Goal: Information Seeking & Learning: Learn about a topic

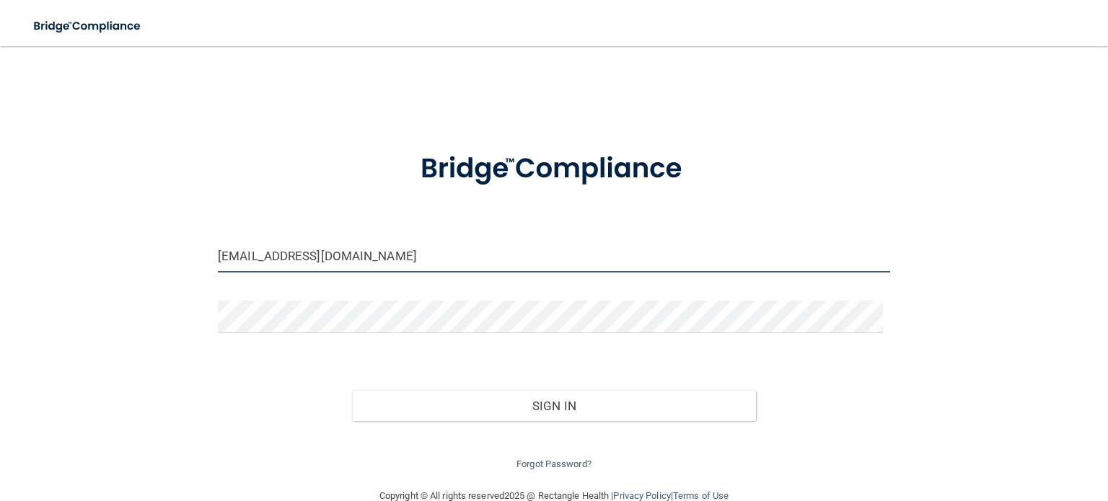
drag, startPoint x: 444, startPoint y: 265, endPoint x: 0, endPoint y: 288, distance: 444.9
click at [0, 288] on main "stephanie627@ymail.com Invalid email/password. You don't have permission to acc…" at bounding box center [554, 273] width 1108 height 455
type input "[EMAIL_ADDRESS][DOMAIN_NAME]"
click at [347, 334] on div at bounding box center [554, 322] width 694 height 43
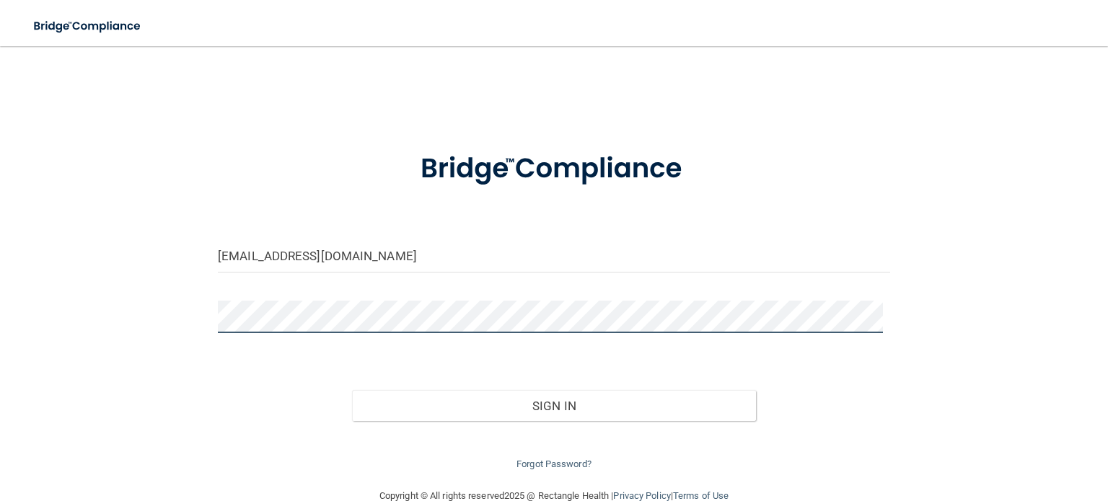
click at [352, 390] on button "Sign In" at bounding box center [553, 406] width 403 height 32
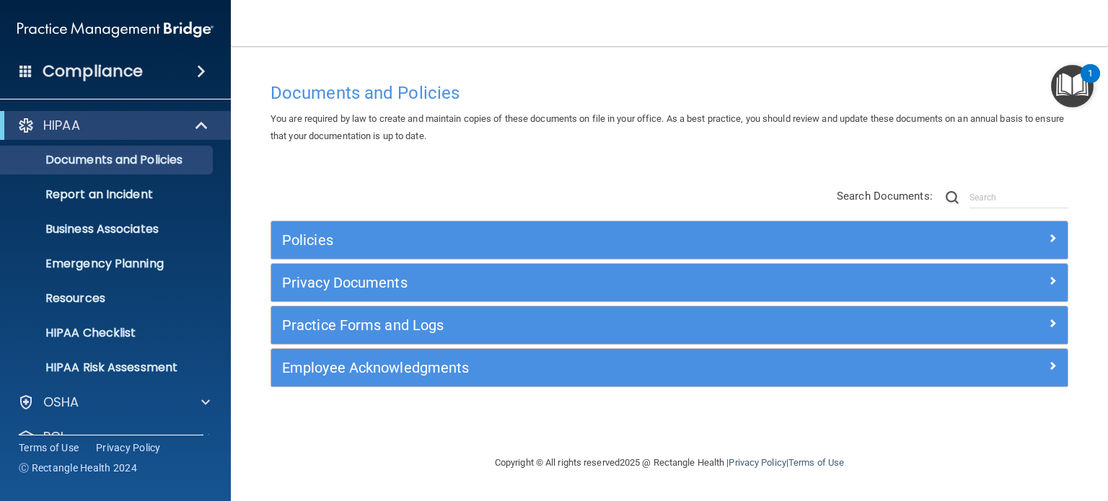
click at [208, 64] on div "Compliance" at bounding box center [115, 72] width 231 height 32
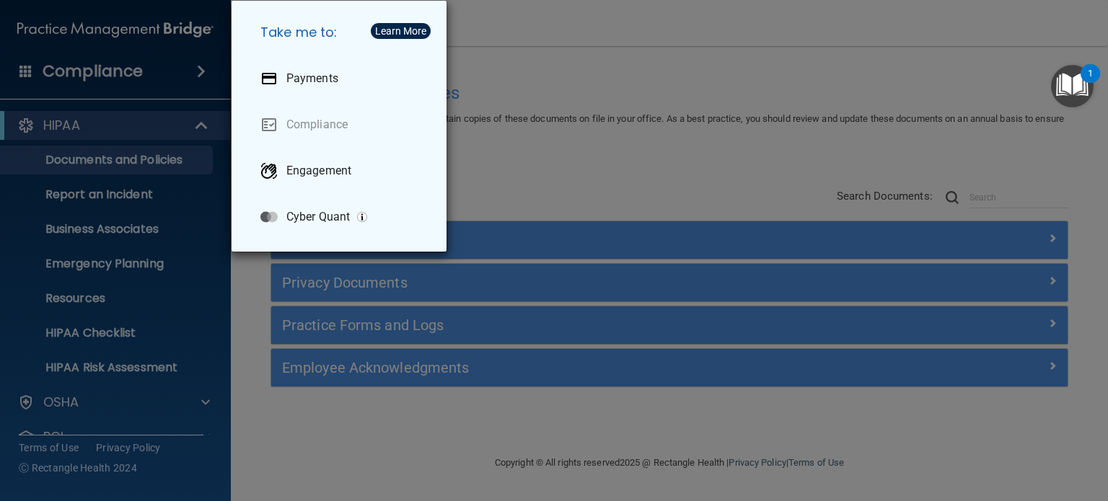
click at [190, 320] on div "Take me to: Payments Compliance Engagement Cyber Quant" at bounding box center [554, 250] width 1108 height 501
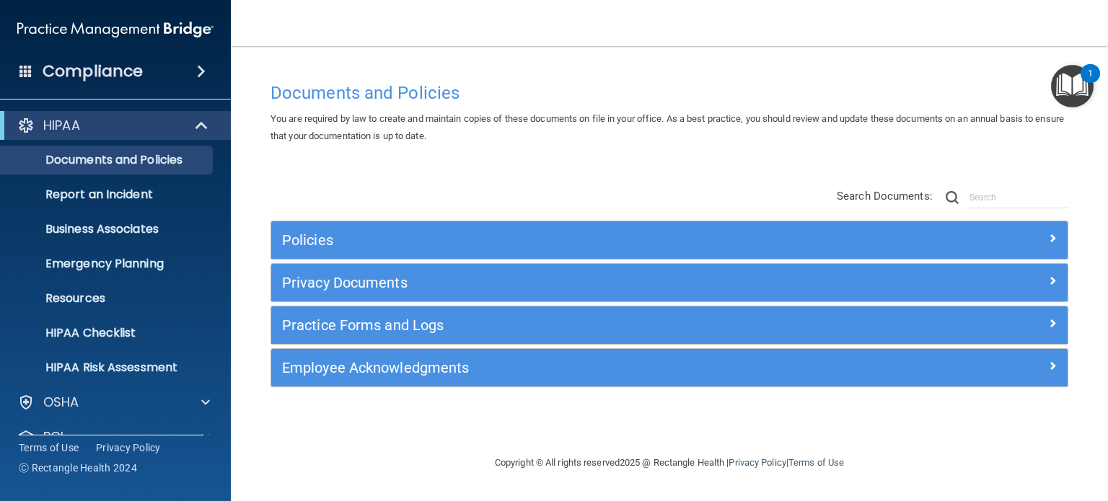
scroll to position [97, 0]
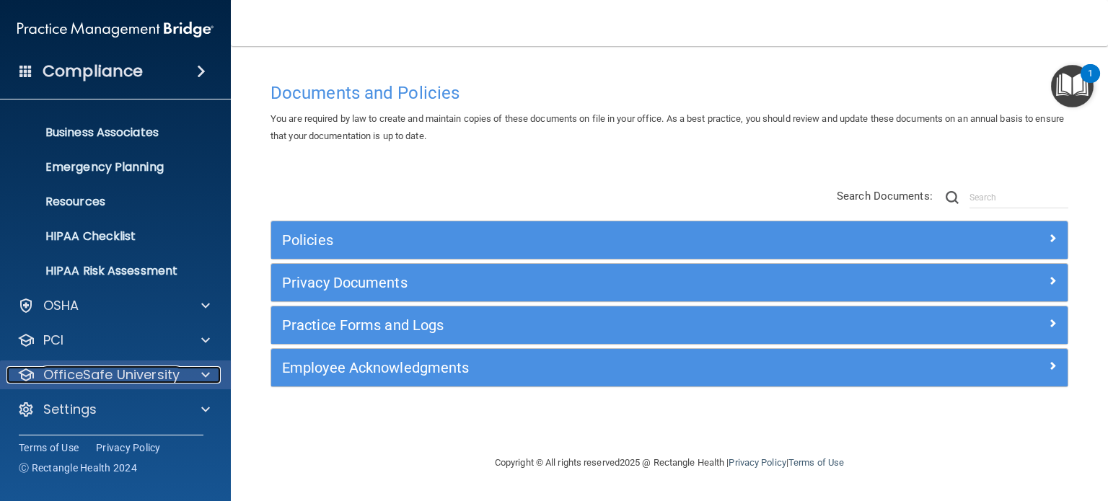
click at [184, 369] on div "OfficeSafe University" at bounding box center [95, 374] width 179 height 17
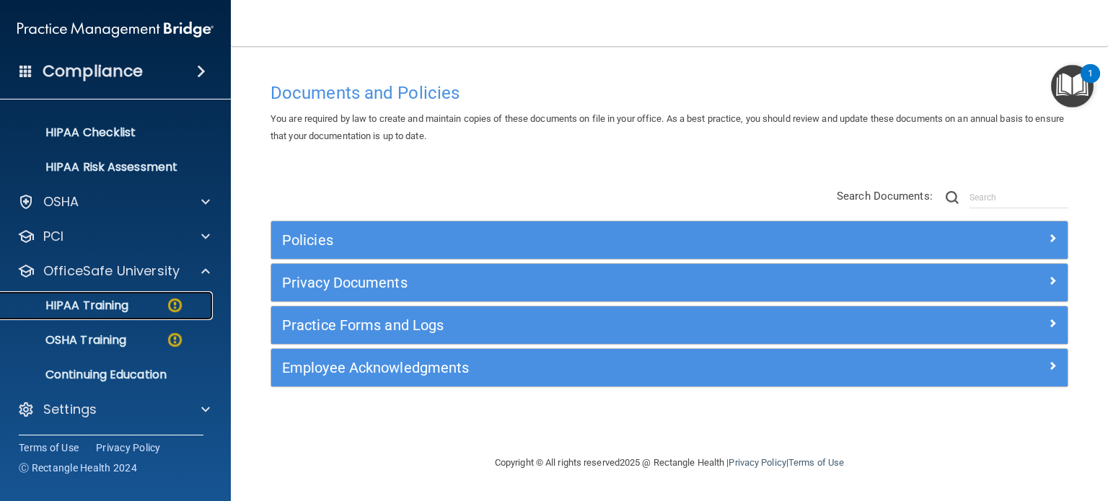
click at [104, 301] on p "HIPAA Training" at bounding box center [68, 306] width 119 height 14
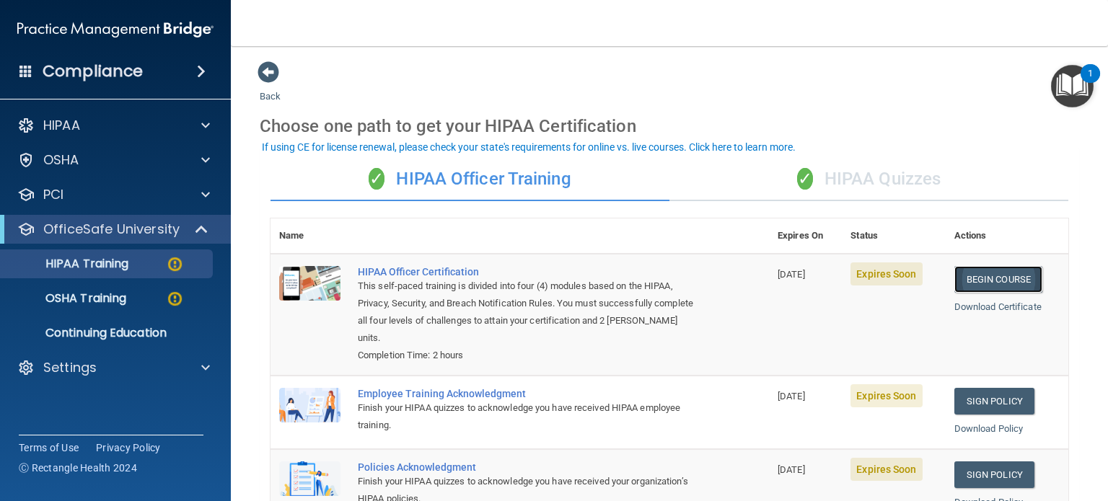
click at [983, 278] on link "Begin Course" at bounding box center [998, 279] width 88 height 27
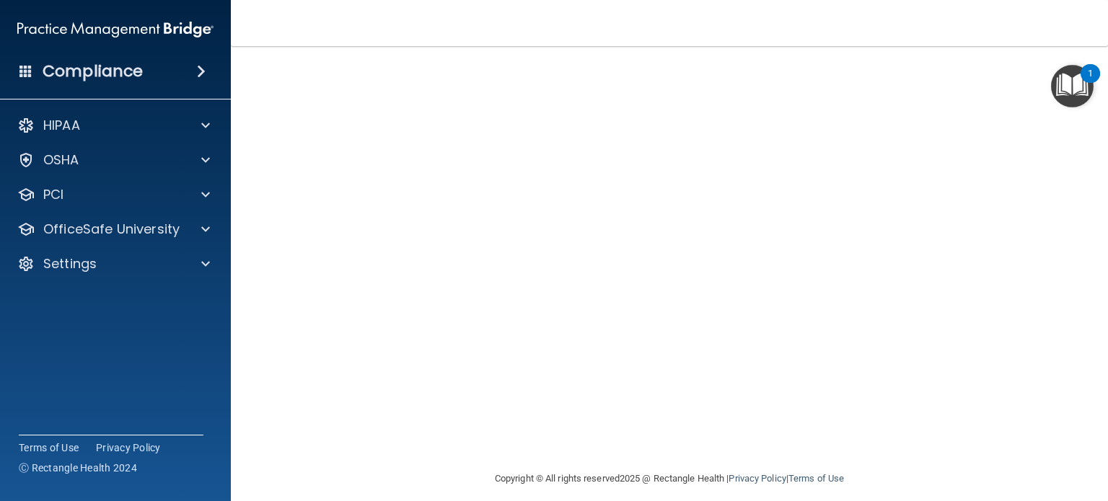
scroll to position [141, 0]
click at [882, 407] on iframe at bounding box center [975, 428] width 232 height 57
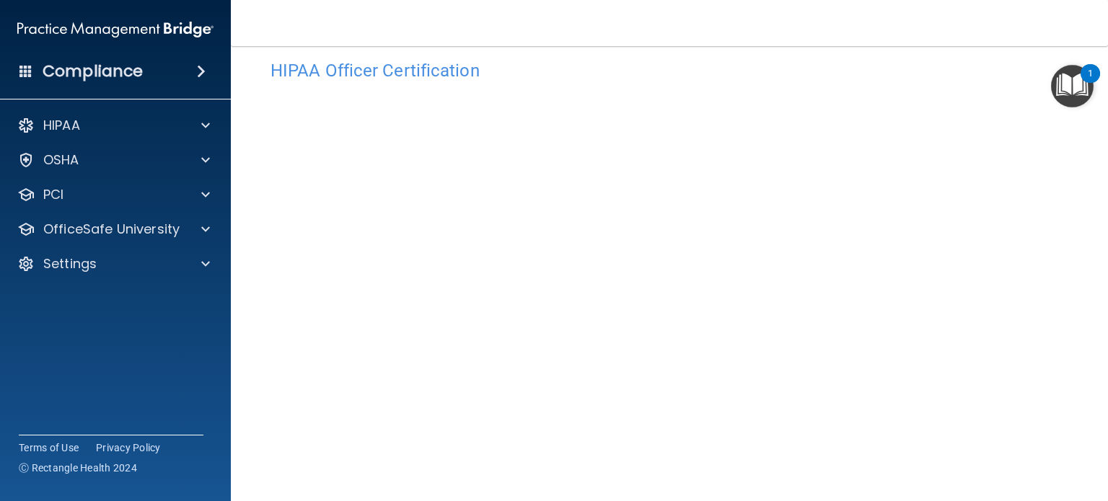
click at [1081, 201] on main "HIPAA Officer Certification This course doesn’t expire until 08/18/2025. Are yo…" at bounding box center [669, 273] width 877 height 455
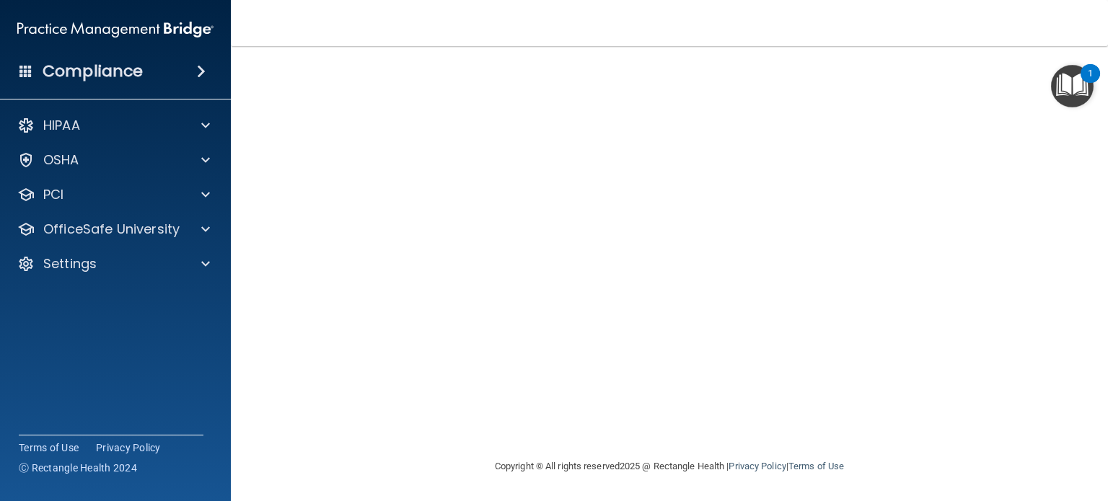
scroll to position [29, 0]
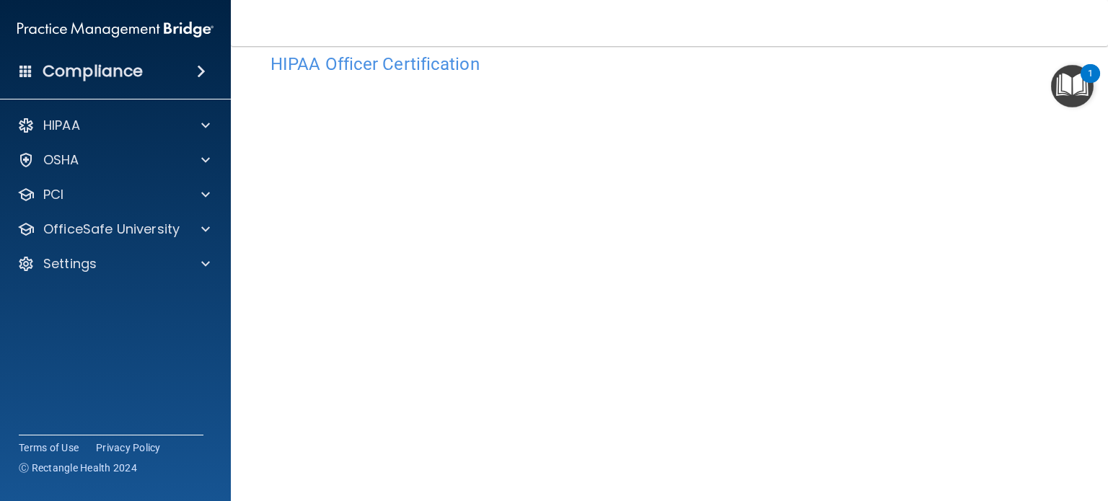
drag, startPoint x: 1095, startPoint y: 296, endPoint x: 1107, endPoint y: 379, distance: 83.0
click at [1107, 379] on main "HIPAA Officer Certification This course doesn’t expire until 08/18/2025. Are yo…" at bounding box center [669, 273] width 877 height 455
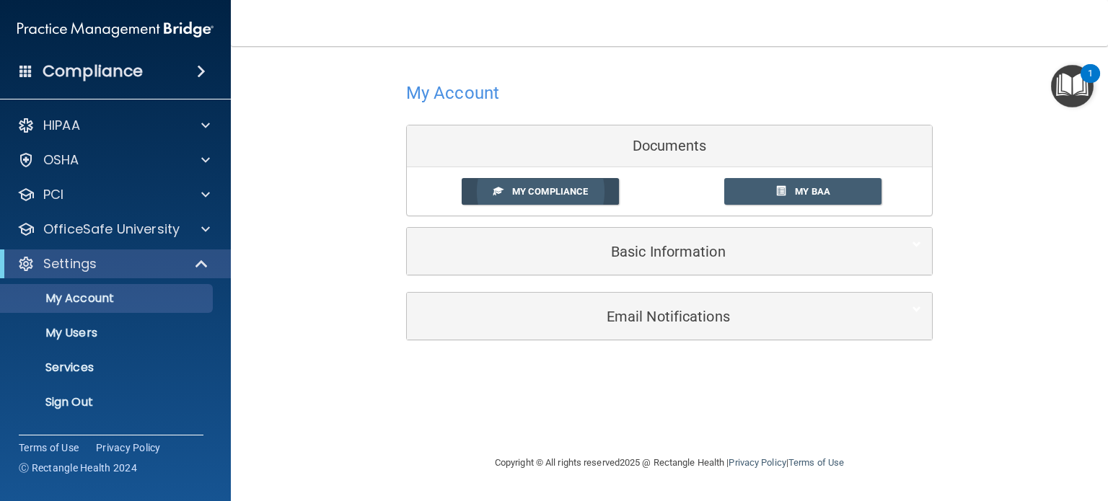
click at [509, 192] on link "My Compliance" at bounding box center [541, 191] width 158 height 27
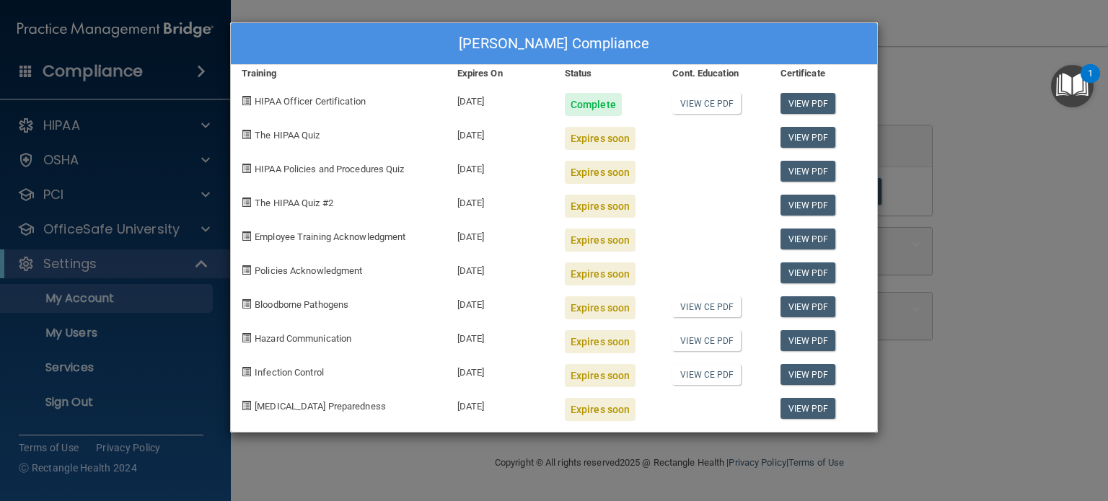
click at [605, 147] on div "Expires soon" at bounding box center [600, 138] width 71 height 23
click at [299, 134] on span "The HIPAA Quiz" at bounding box center [287, 135] width 65 height 11
click at [808, 131] on link "View PDF" at bounding box center [808, 137] width 56 height 21
click at [946, 379] on div "Jennifer Bosma's Compliance Training Expires On Status Cont. Education Certific…" at bounding box center [554, 250] width 1108 height 501
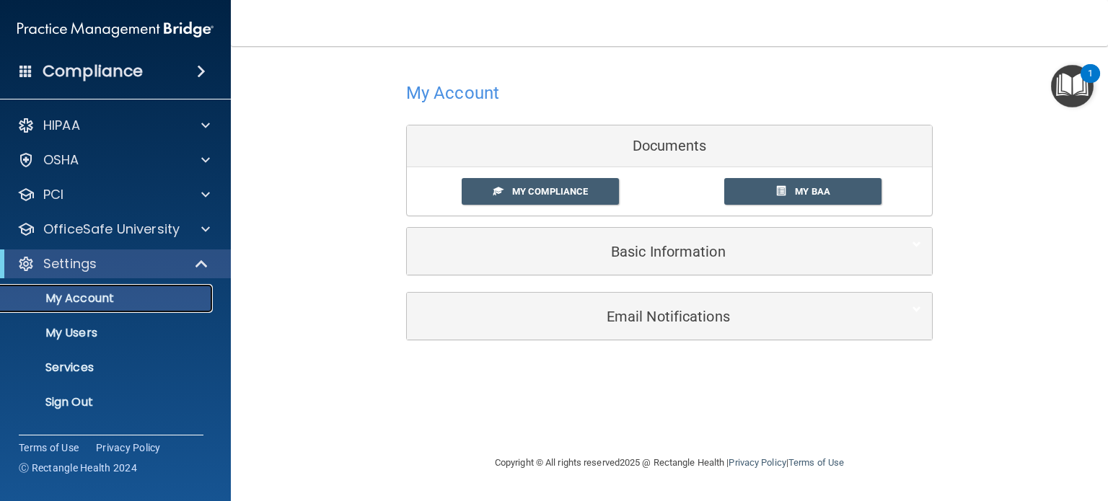
click at [100, 299] on p "My Account" at bounding box center [107, 298] width 197 height 14
click at [81, 327] on p "My Users" at bounding box center [107, 333] width 197 height 14
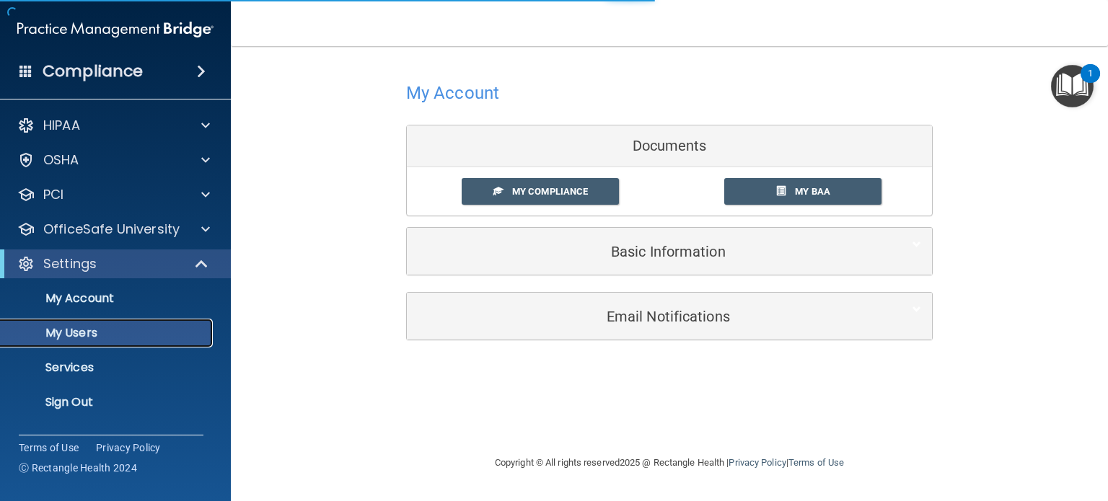
select select "20"
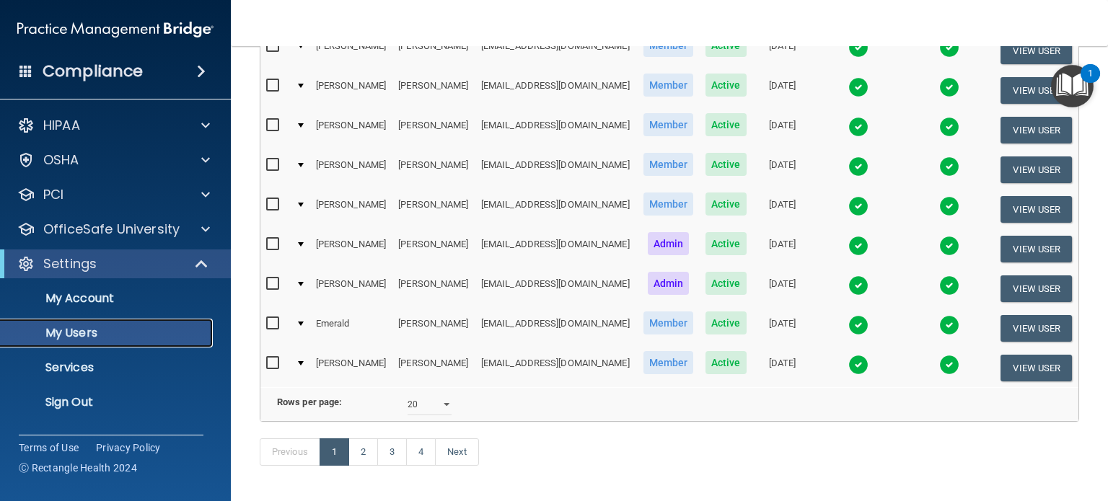
scroll to position [721, 0]
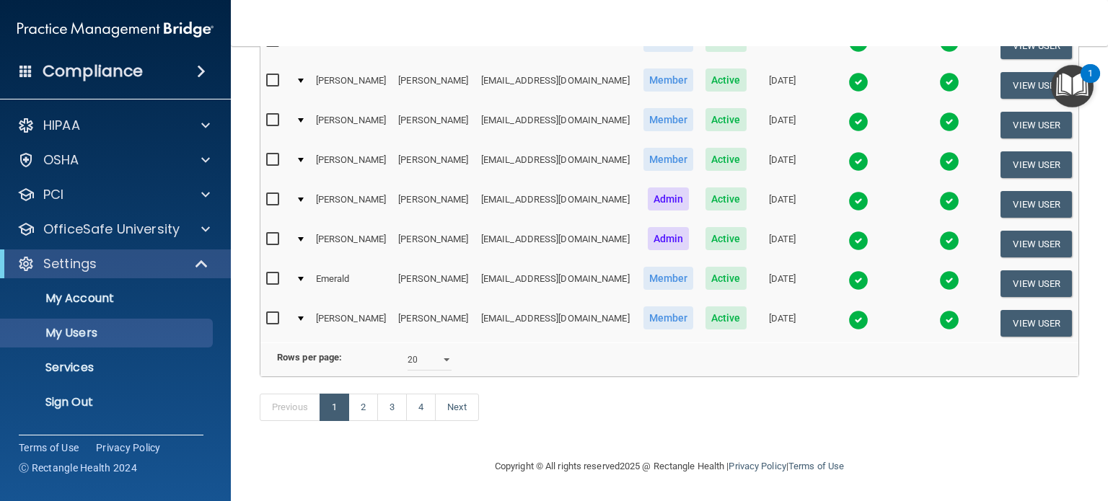
click at [188, 68] on div "Compliance" at bounding box center [115, 72] width 231 height 32
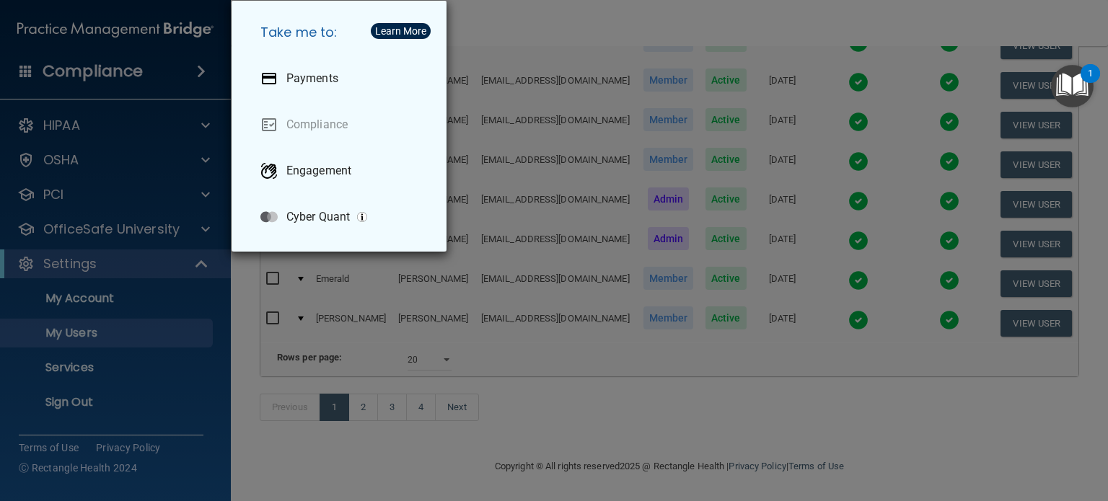
click at [147, 121] on div "Take me to: Payments Compliance Engagement Cyber Quant" at bounding box center [554, 250] width 1108 height 501
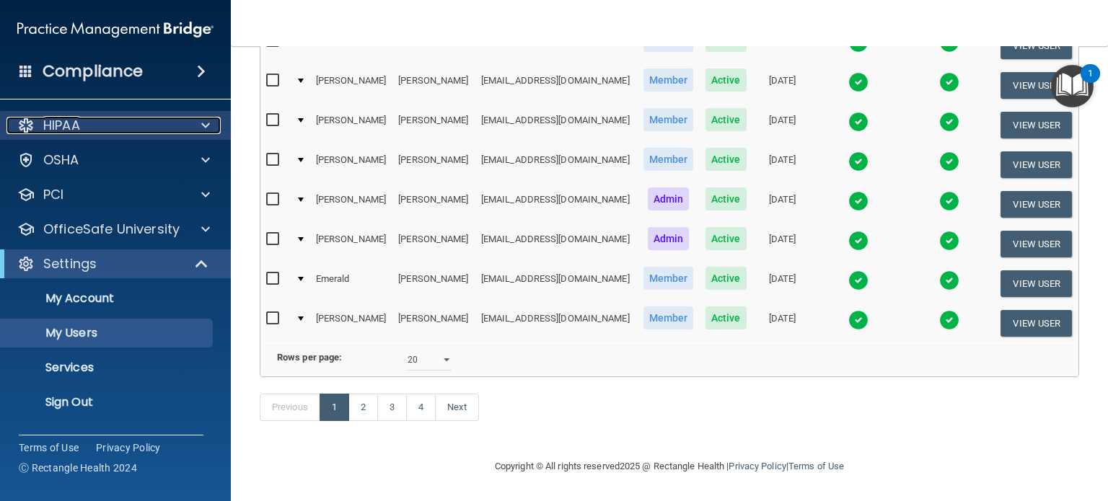
click at [209, 118] on span at bounding box center [205, 125] width 9 height 17
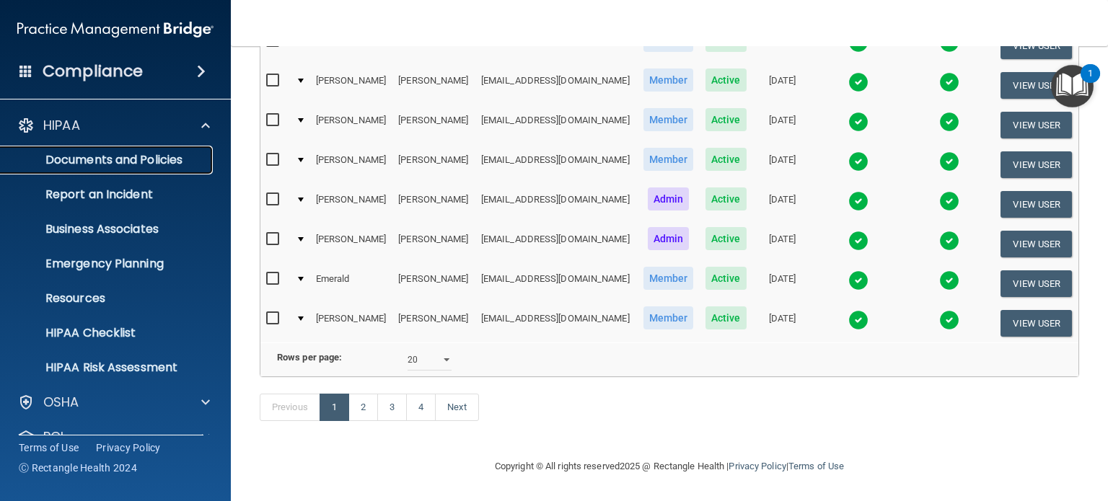
click at [157, 159] on p "Documents and Policies" at bounding box center [107, 160] width 197 height 14
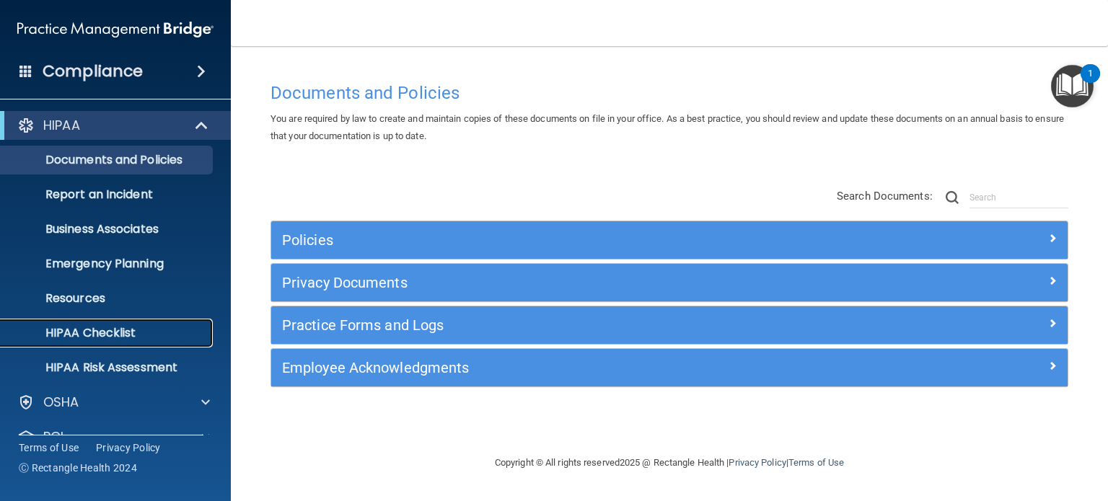
click at [110, 330] on p "HIPAA Checklist" at bounding box center [107, 333] width 197 height 14
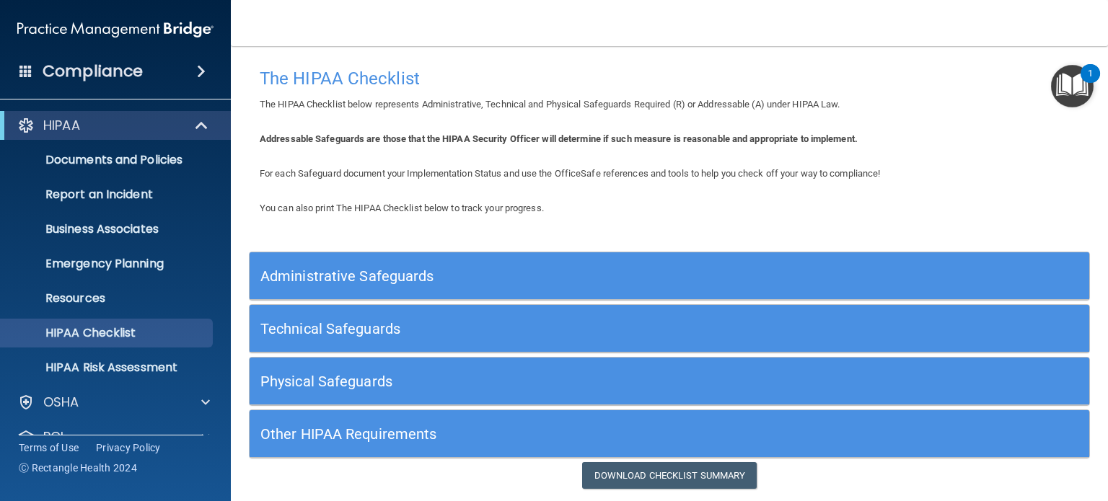
click at [358, 436] on h5 "Other HIPAA Requirements" at bounding box center [564, 434] width 608 height 16
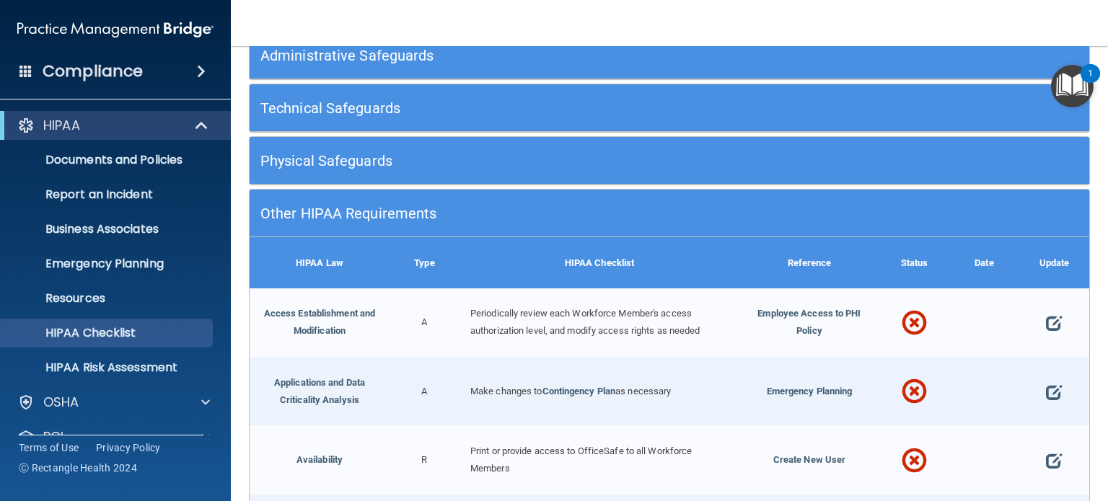
scroll to position [231, 0]
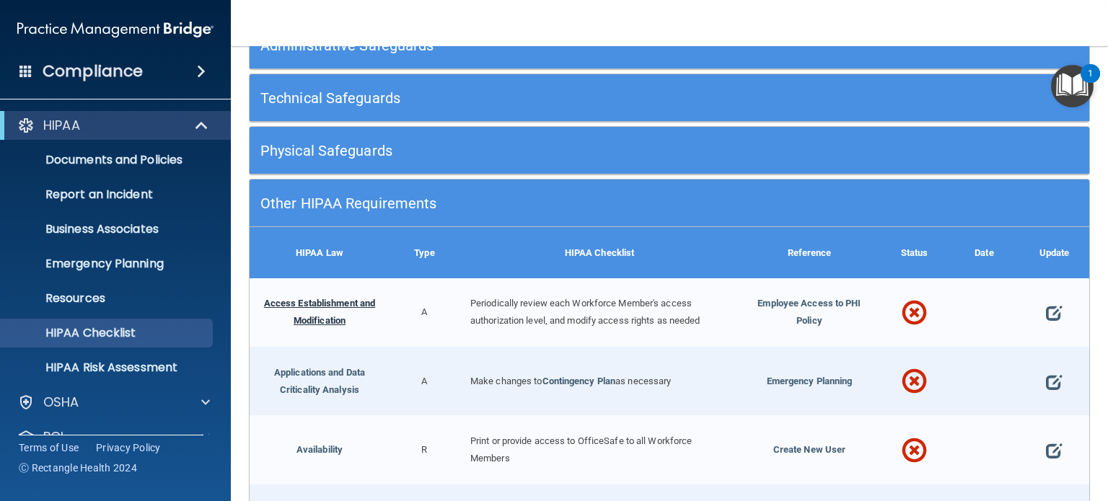
click at [299, 299] on link "Access Establishment and Modification" at bounding box center [319, 312] width 111 height 28
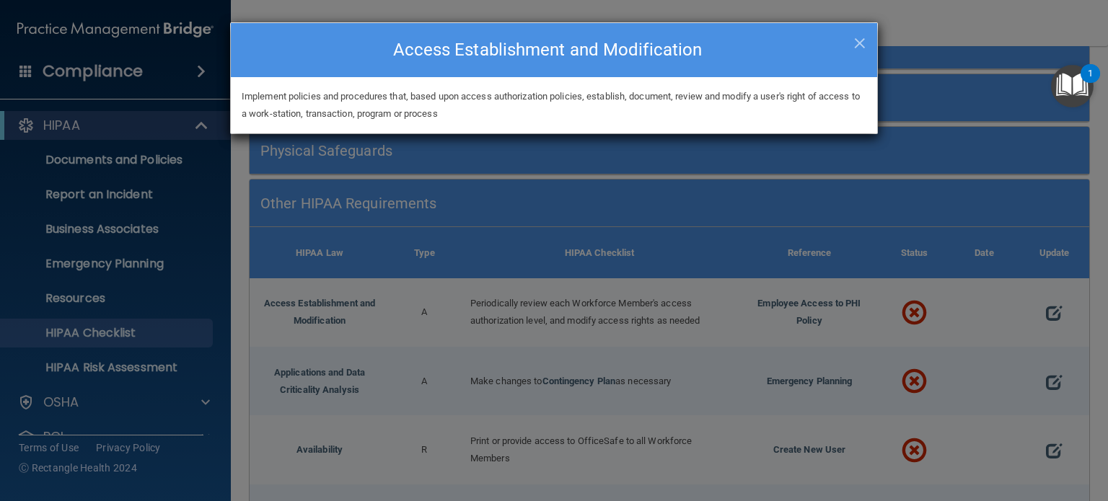
drag, startPoint x: 773, startPoint y: 350, endPoint x: 656, endPoint y: 351, distance: 116.9
click at [656, 351] on div "× Close Access Establishment and Modification Implement policies and procedures…" at bounding box center [554, 250] width 1108 height 501
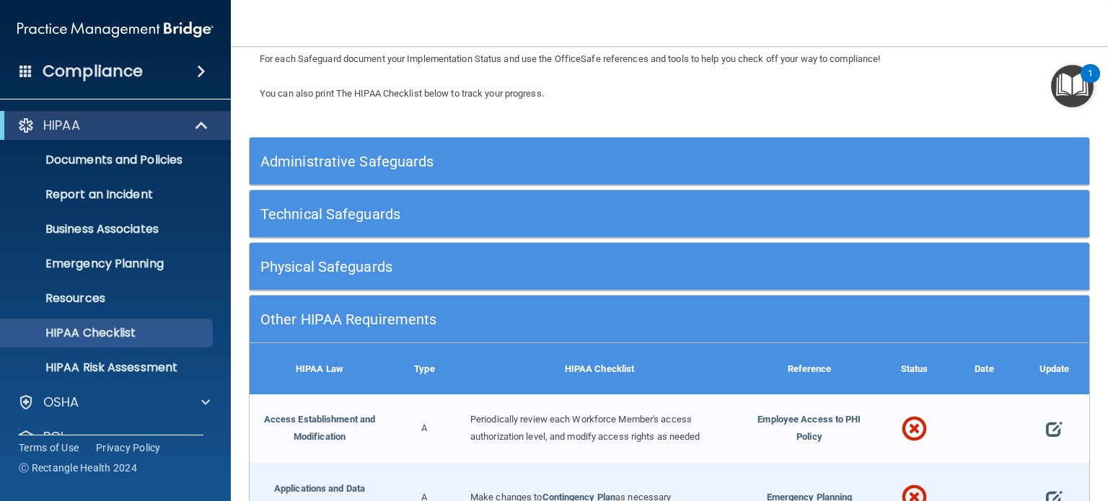
scroll to position [115, 0]
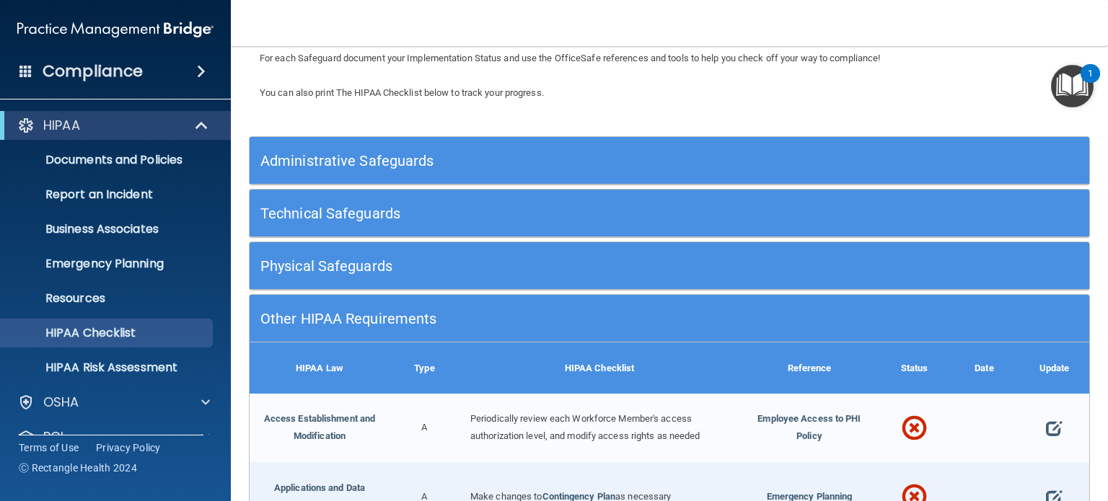
click at [656, 153] on h5 "Administrative Safeguards" at bounding box center [564, 161] width 608 height 16
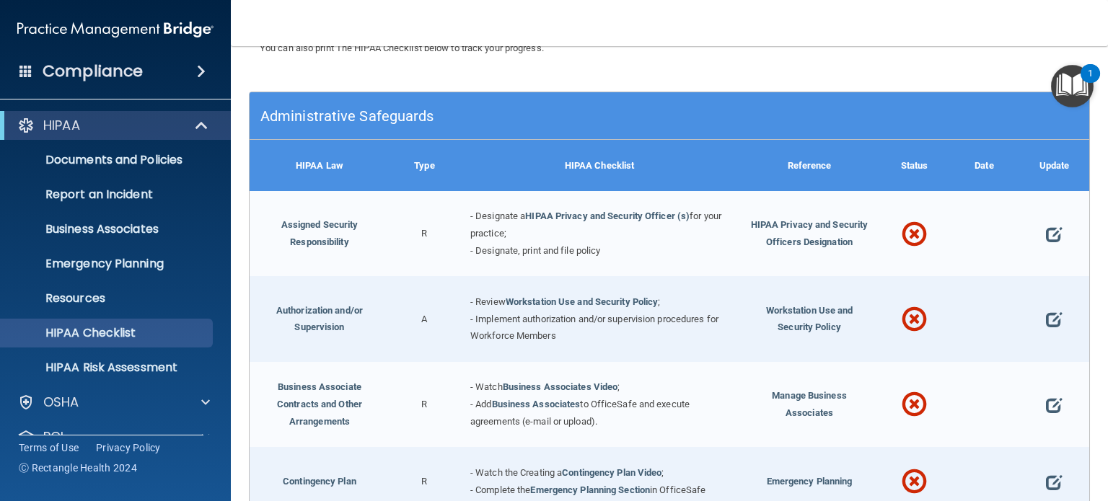
scroll to position [170, 0]
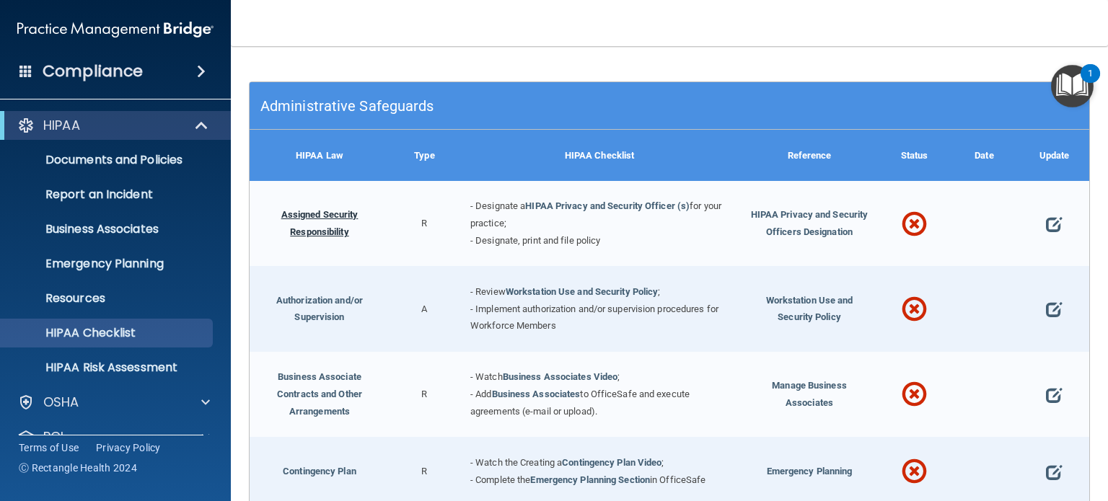
click at [338, 230] on link "Assigned Security Responsibility" at bounding box center [319, 223] width 77 height 28
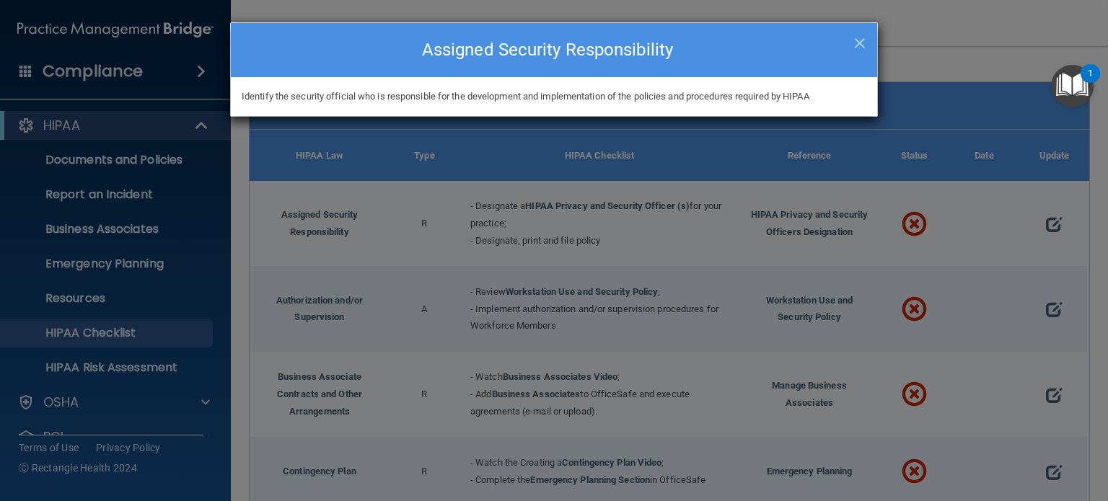
click at [659, 273] on div "× Close Assigned Security Responsibility Identify the security official who is …" at bounding box center [554, 250] width 1108 height 501
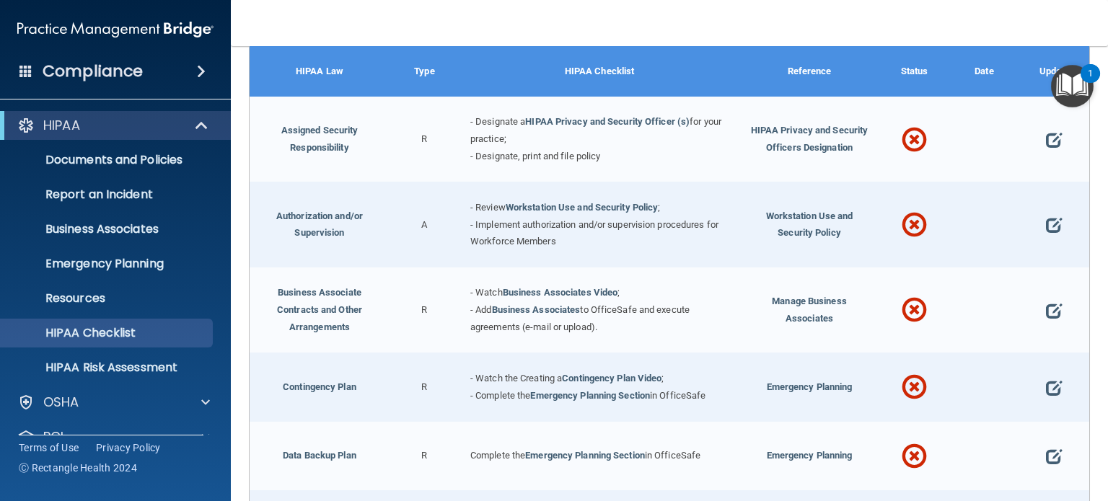
scroll to position [275, 0]
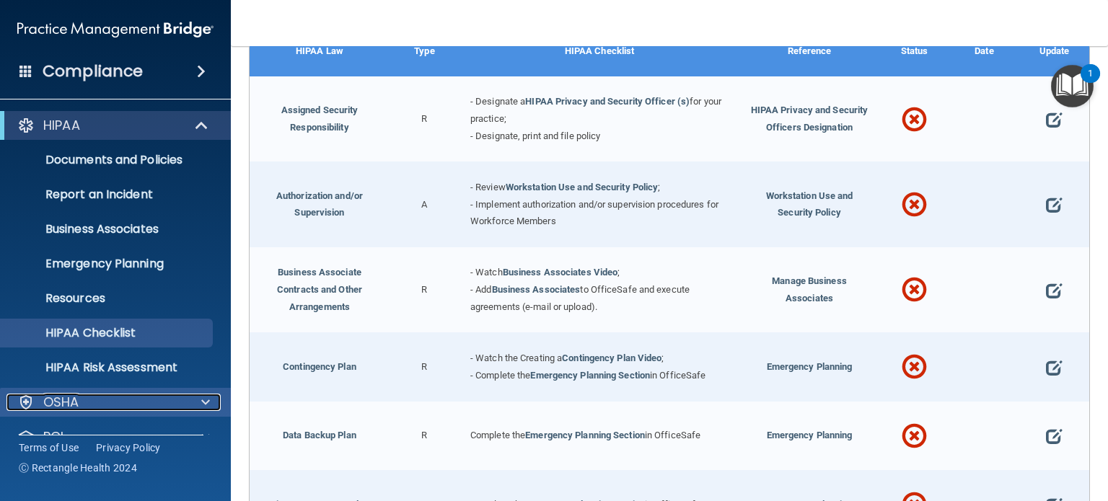
click at [95, 398] on div "OSHA" at bounding box center [95, 402] width 179 height 17
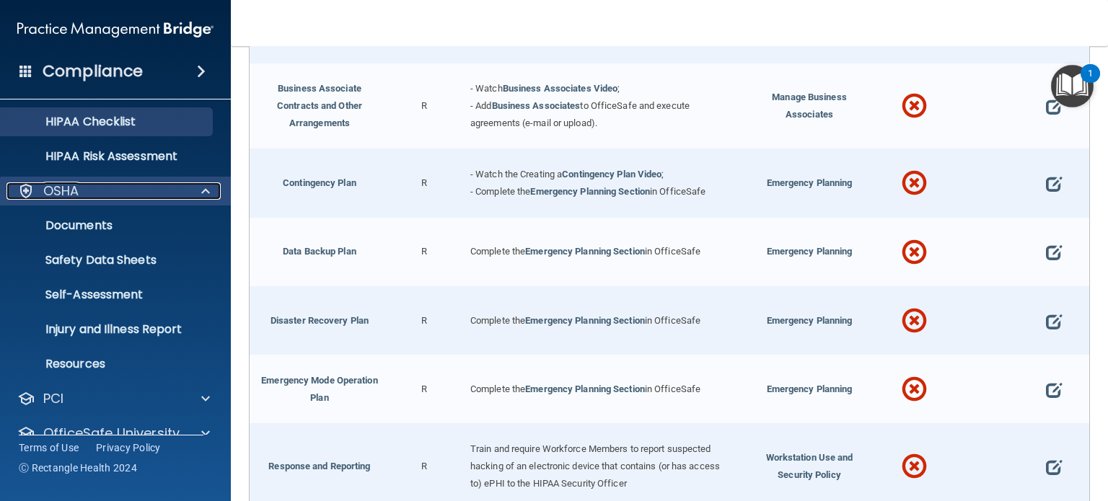
scroll to position [212, 0]
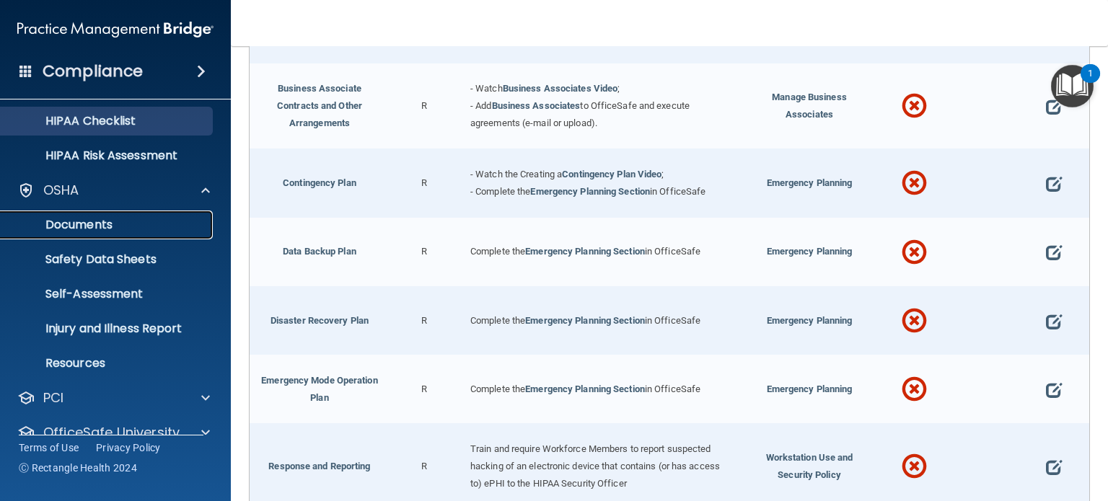
click at [110, 224] on p "Documents" at bounding box center [107, 225] width 197 height 14
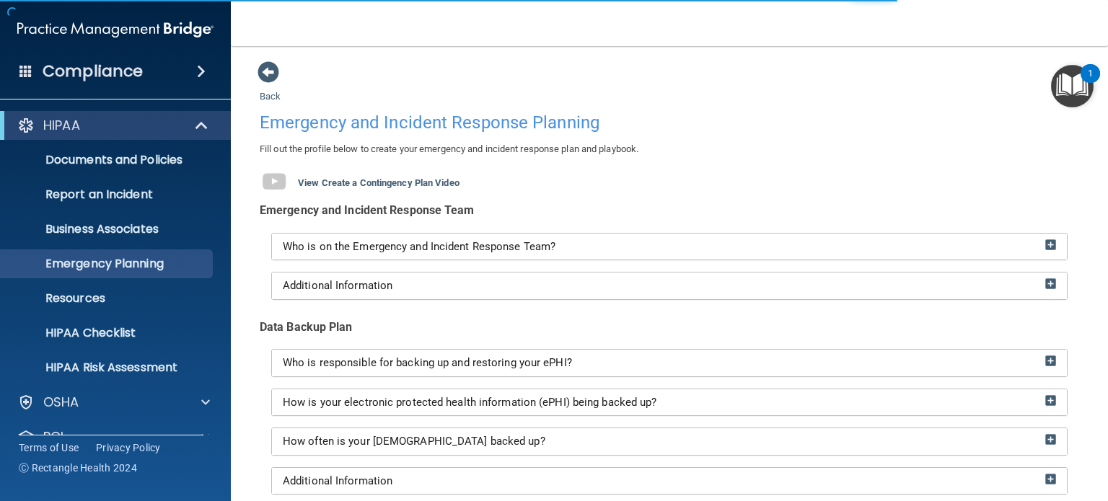
scroll to position [97, 0]
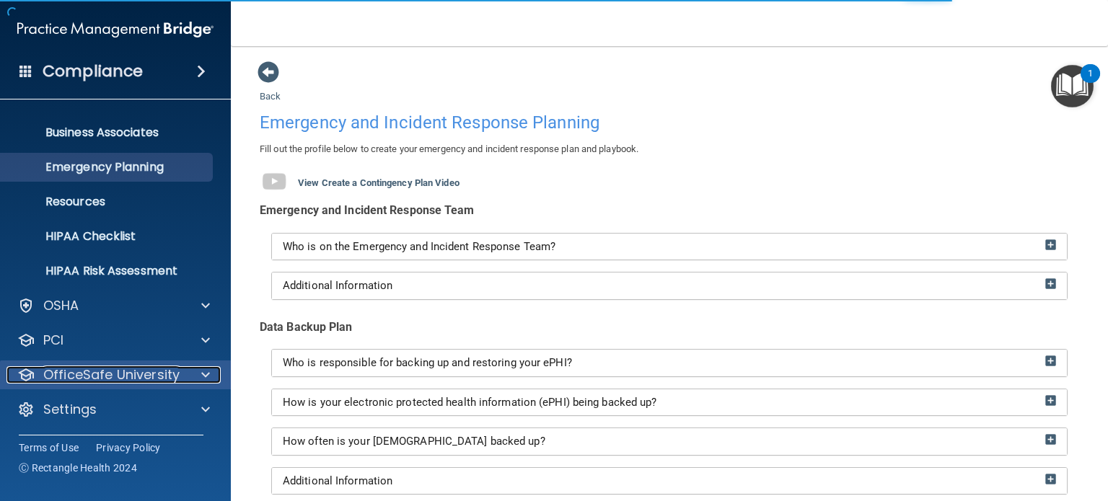
click at [188, 378] on div at bounding box center [203, 374] width 36 height 17
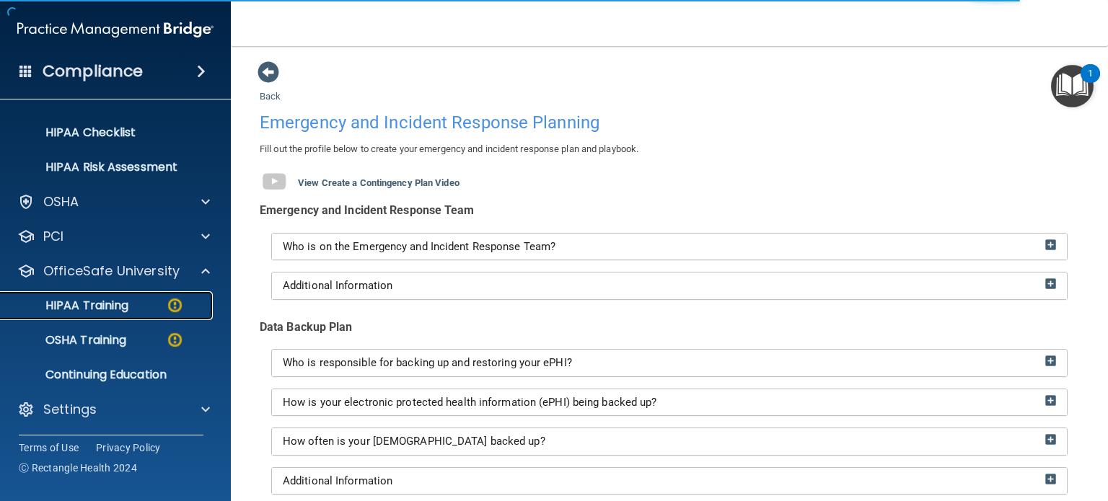
click at [174, 306] on img at bounding box center [175, 305] width 18 height 18
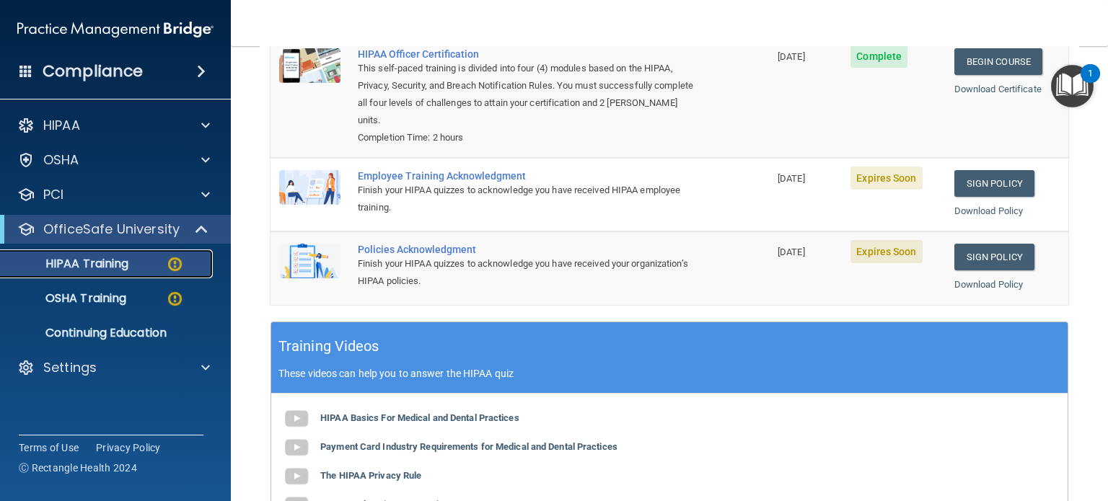
scroll to position [221, 0]
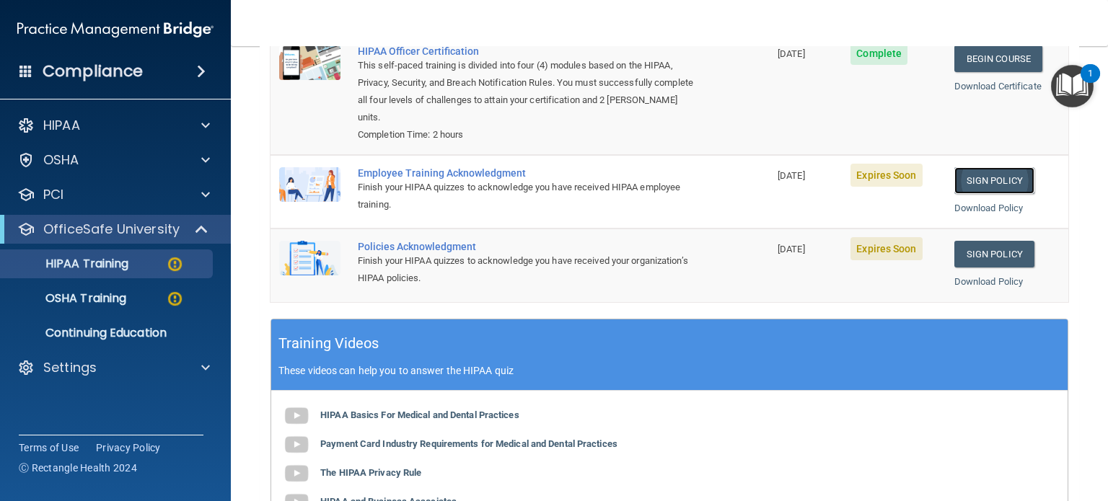
click at [995, 181] on link "Sign Policy" at bounding box center [994, 180] width 80 height 27
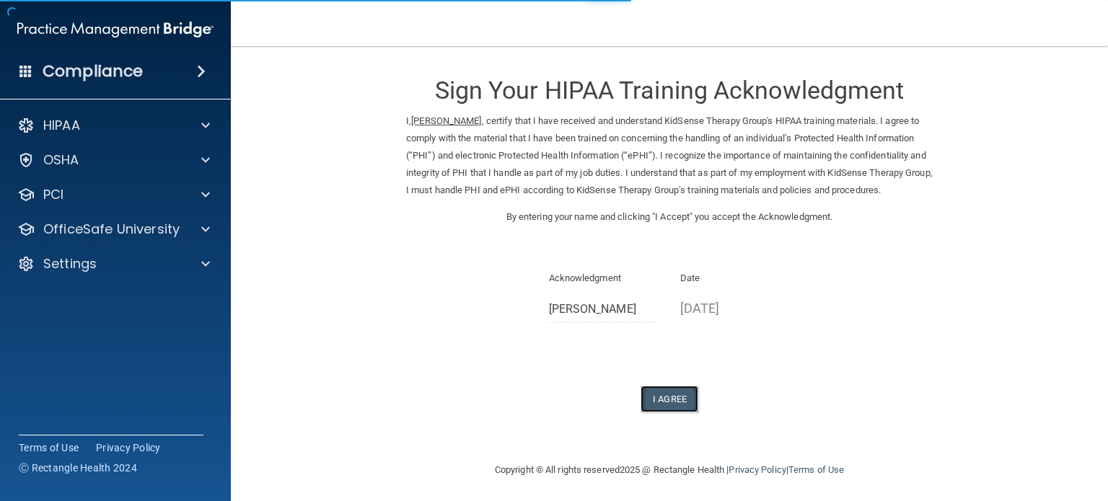
click at [669, 406] on button "I Agree" at bounding box center [670, 399] width 58 height 27
click at [669, 413] on button "I Agree" at bounding box center [670, 399] width 58 height 27
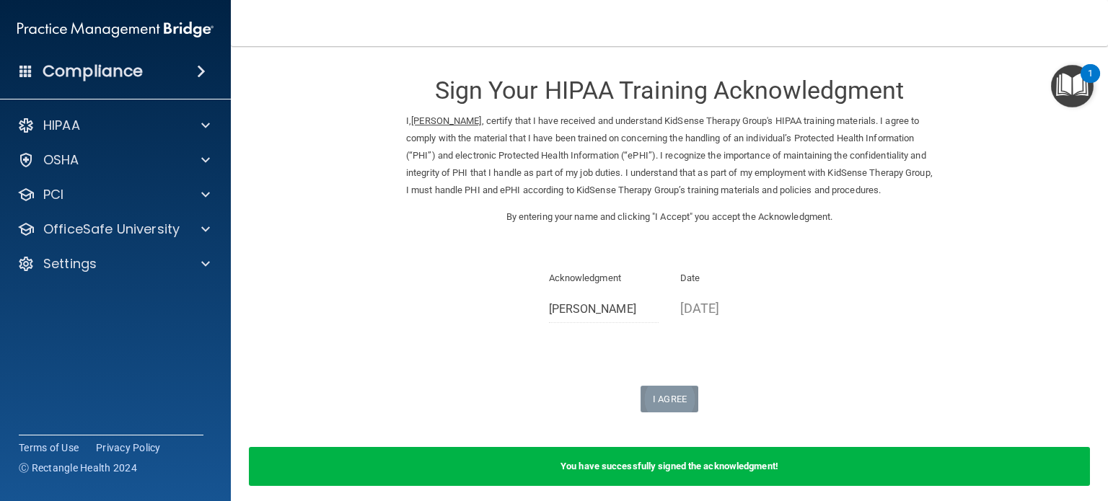
scroll to position [76, 0]
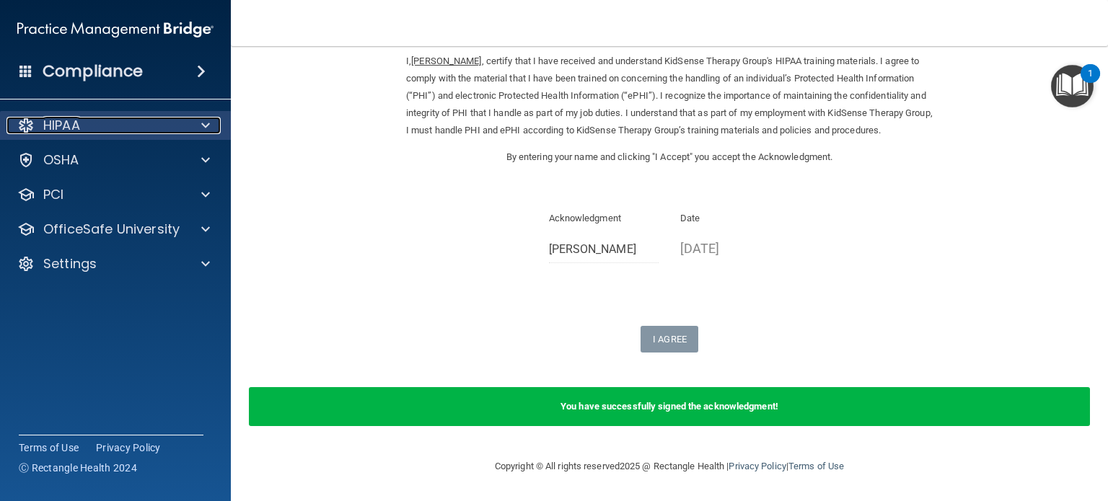
click at [216, 130] on div at bounding box center [203, 125] width 36 height 17
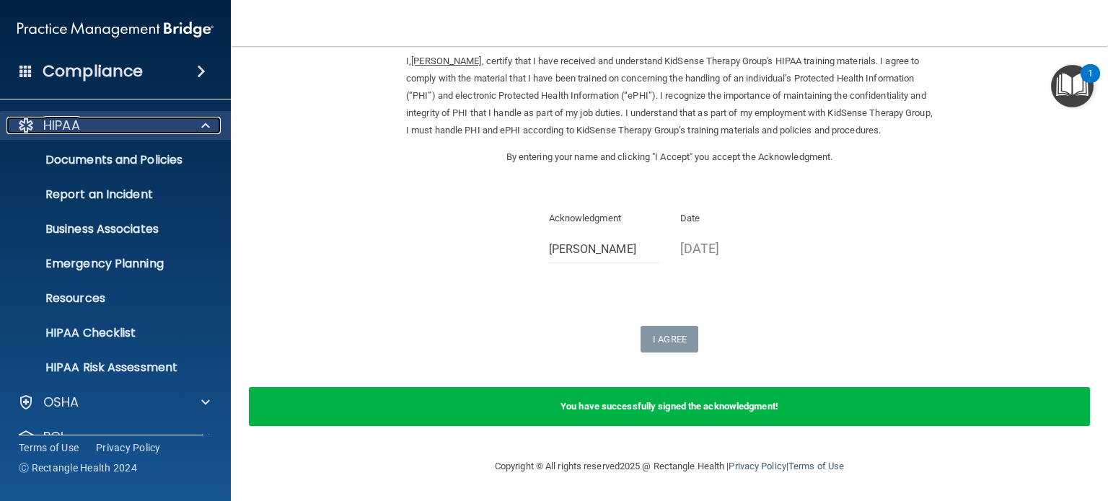
scroll to position [97, 0]
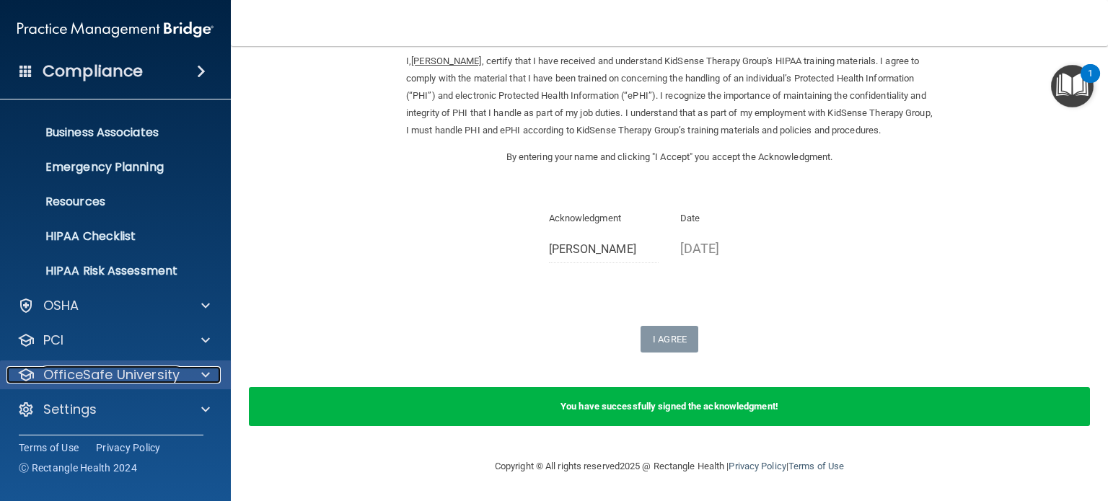
click at [208, 381] on span at bounding box center [205, 374] width 9 height 17
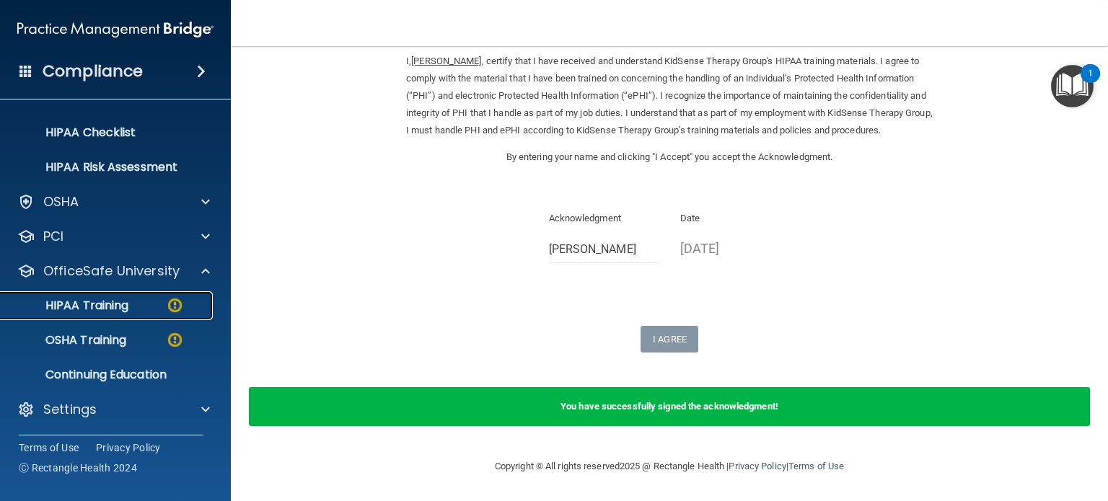
click at [177, 302] on img at bounding box center [175, 305] width 18 height 18
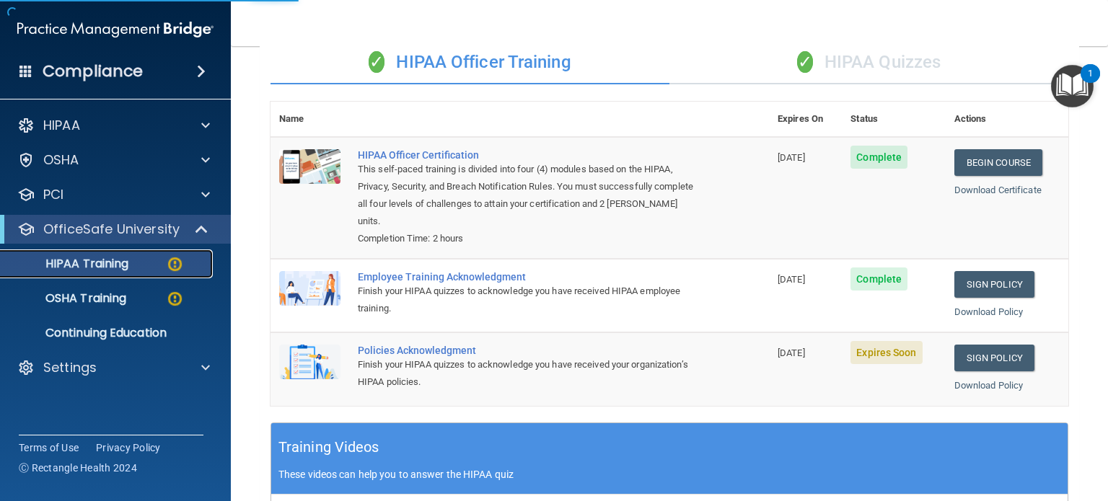
scroll to position [115, 0]
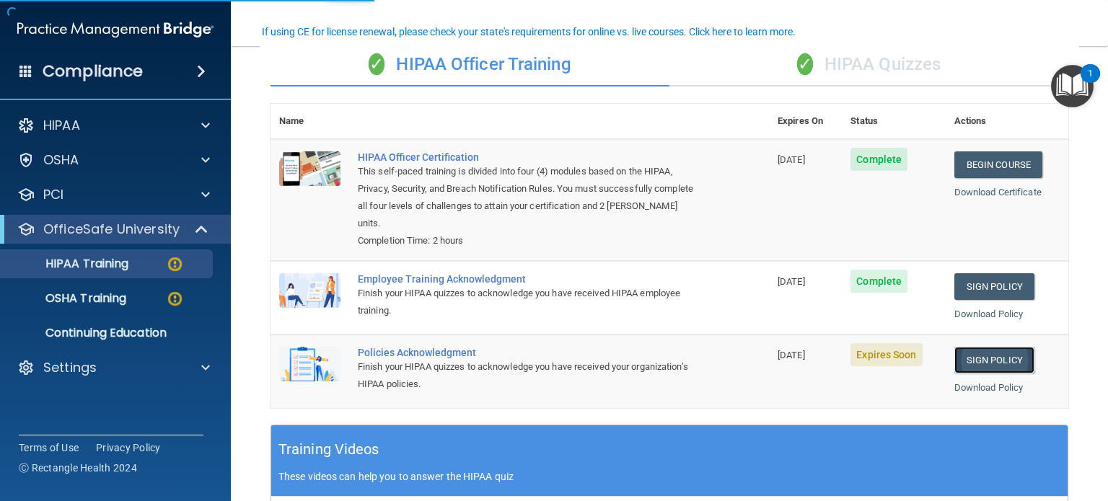
click at [988, 358] on link "Sign Policy" at bounding box center [994, 360] width 80 height 27
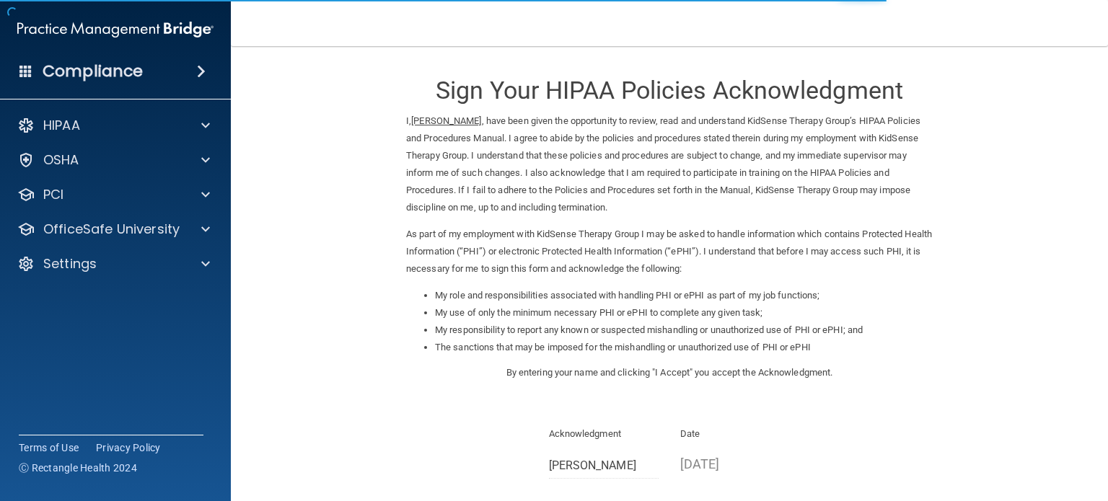
scroll to position [159, 0]
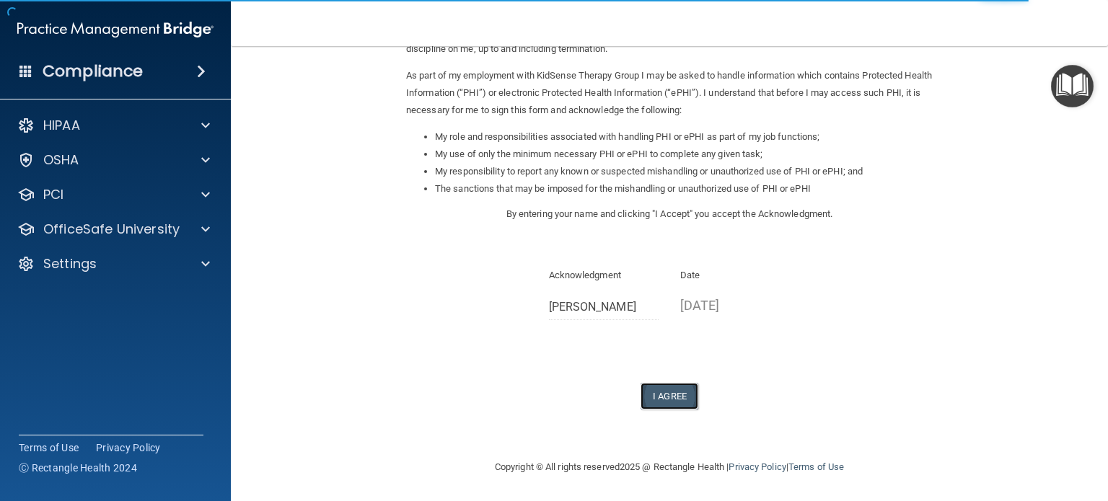
click at [665, 392] on button "I Agree" at bounding box center [670, 396] width 58 height 27
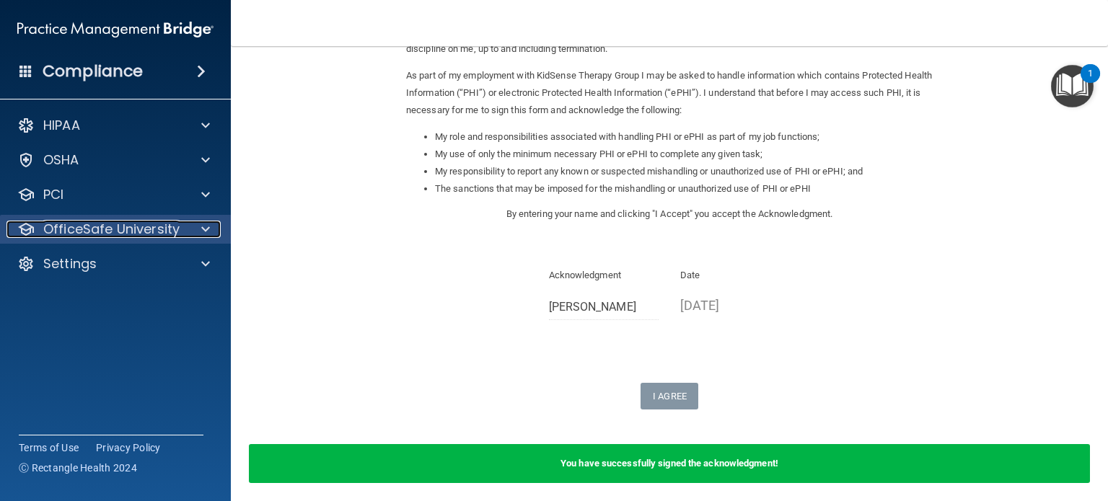
click at [205, 229] on span at bounding box center [205, 229] width 9 height 17
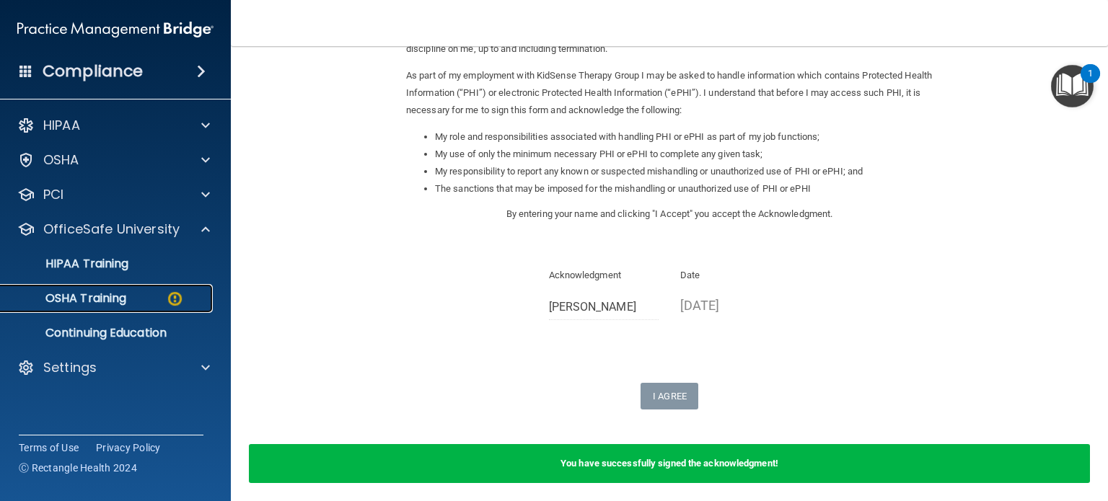
click at [135, 302] on div "OSHA Training" at bounding box center [107, 298] width 197 height 14
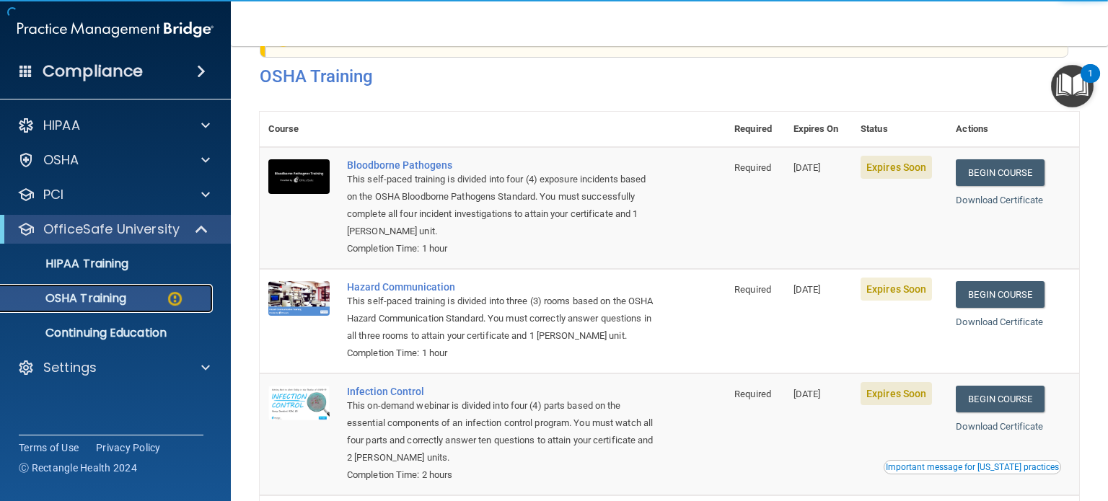
scroll to position [56, 0]
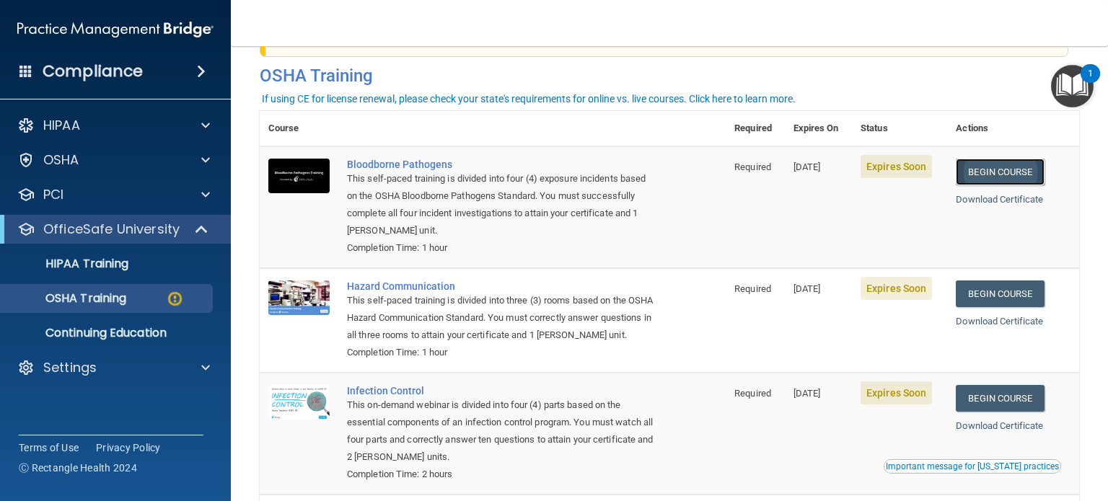
click at [1008, 173] on link "Begin Course" at bounding box center [1000, 172] width 88 height 27
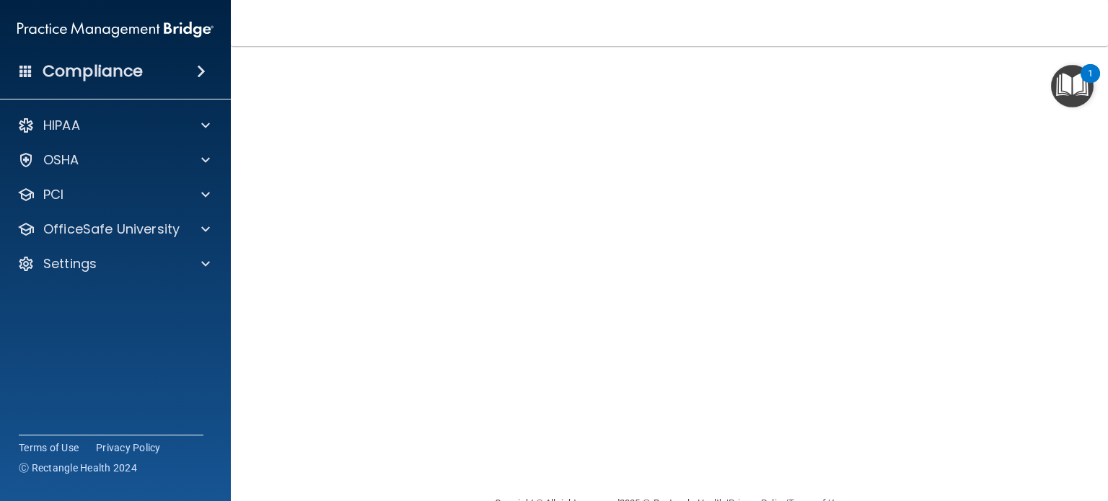
scroll to position [20, 0]
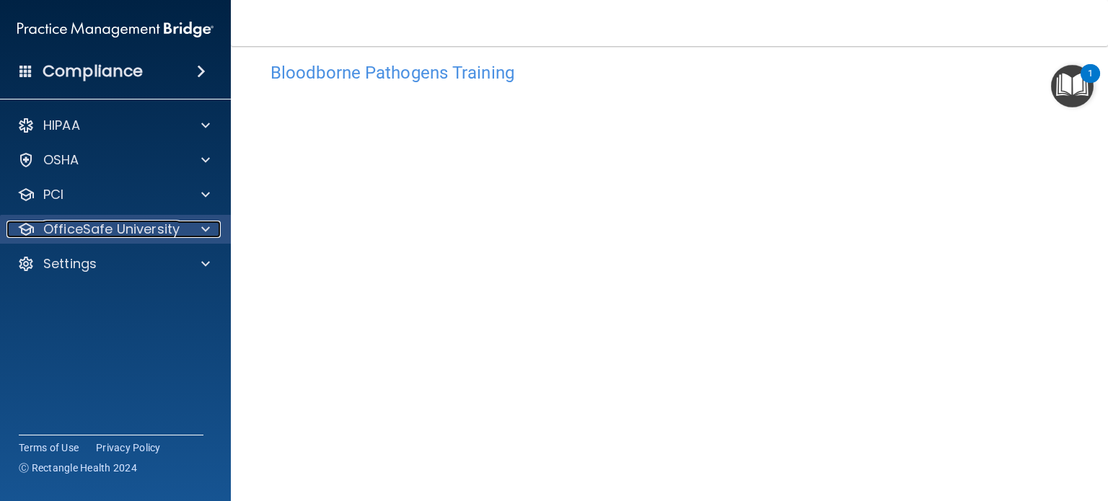
click at [95, 232] on p "OfficeSafe University" at bounding box center [111, 229] width 136 height 17
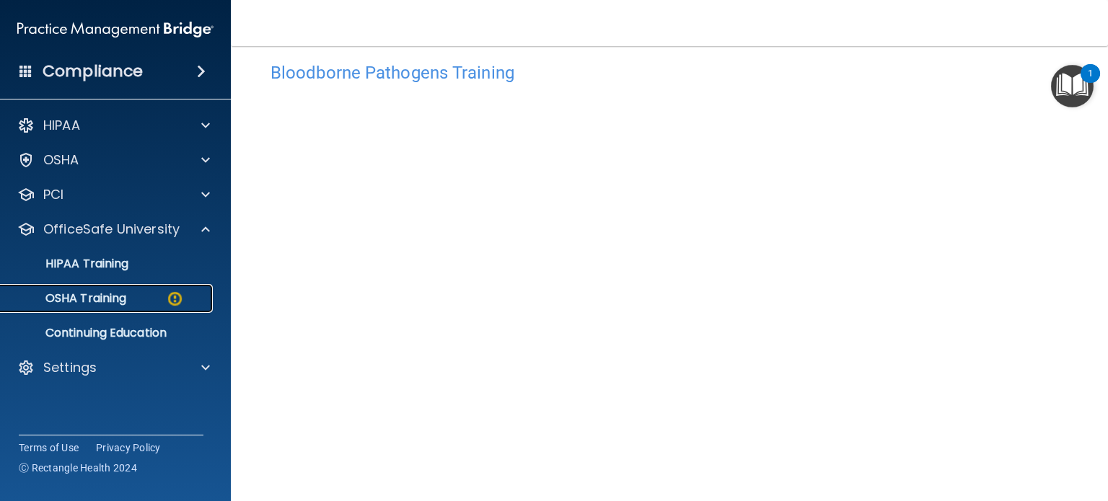
click at [107, 305] on p "OSHA Training" at bounding box center [67, 298] width 117 height 14
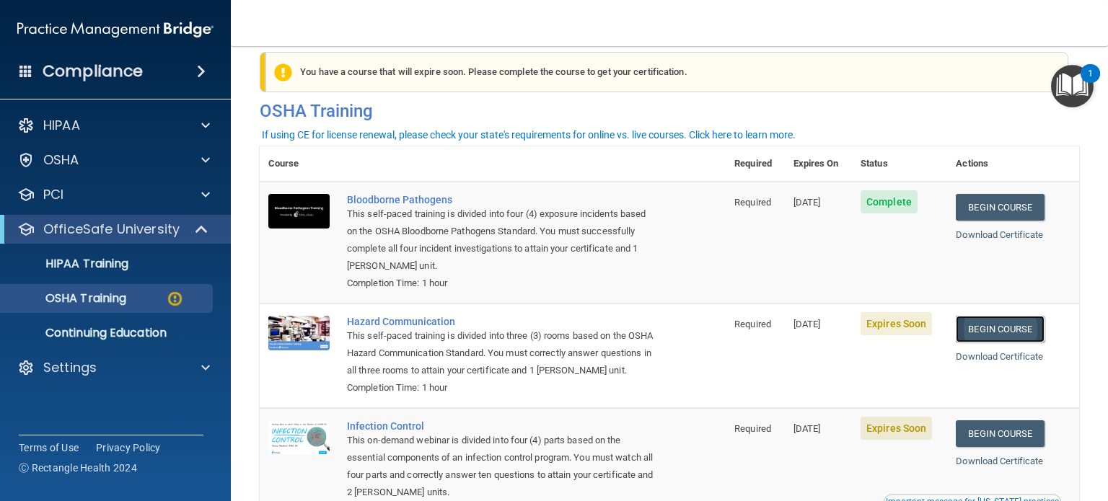
click at [1016, 330] on link "Begin Course" at bounding box center [1000, 329] width 88 height 27
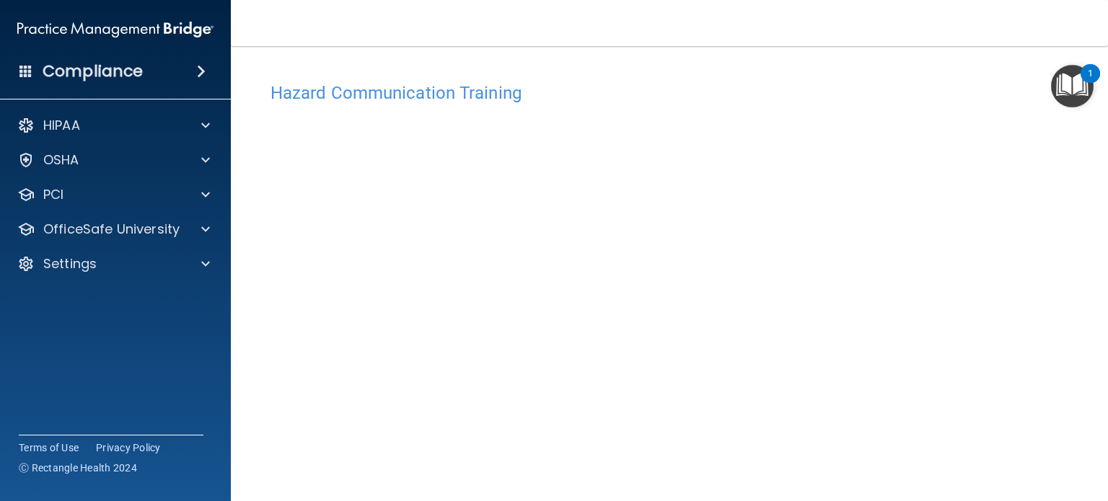
click at [486, 98] on h4 "Hazard Communication Training" at bounding box center [669, 93] width 798 height 19
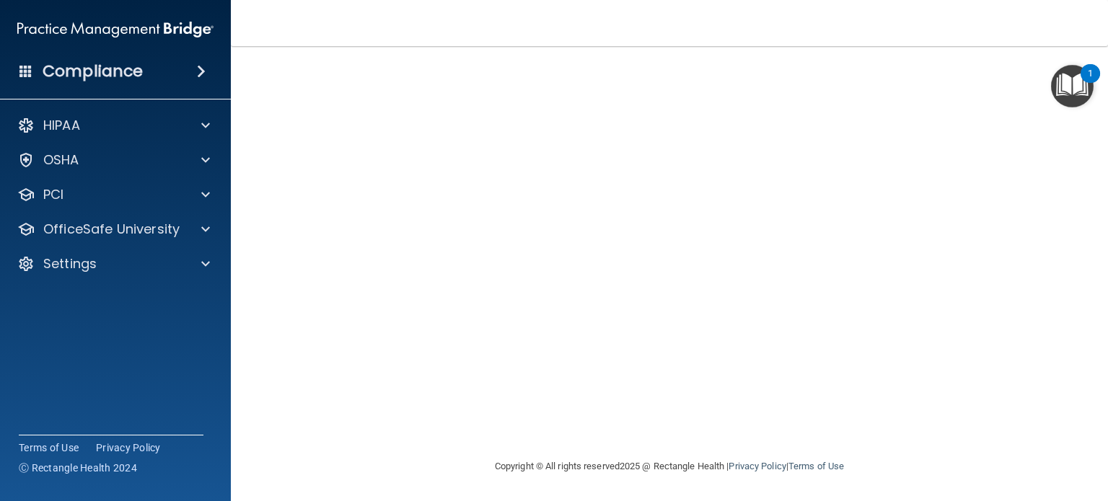
scroll to position [40, 0]
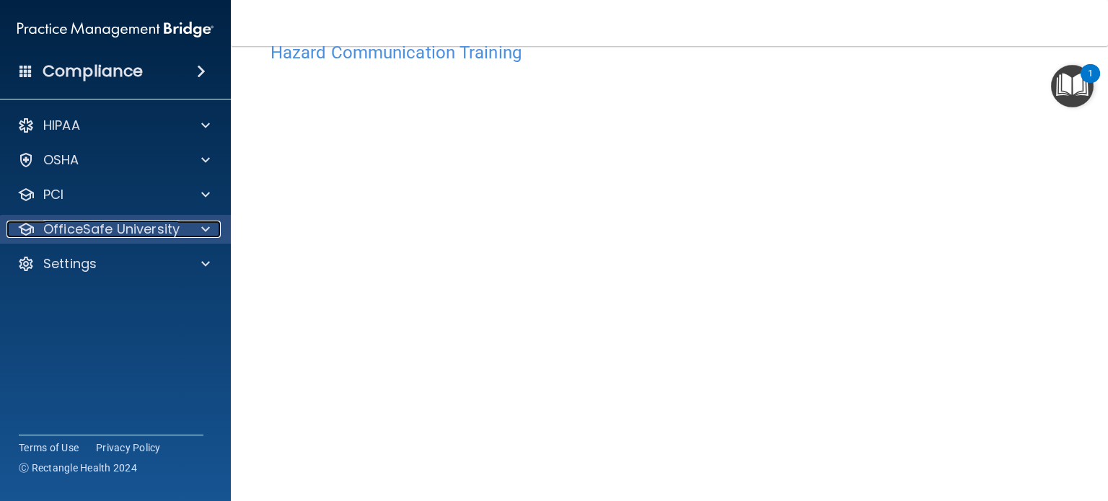
click at [190, 230] on div at bounding box center [203, 229] width 36 height 17
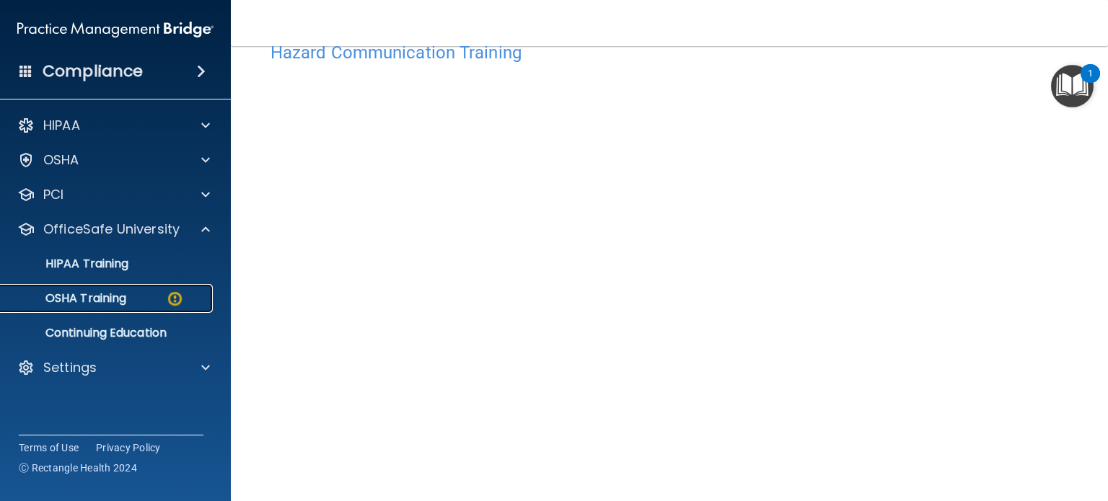
click at [120, 296] on p "OSHA Training" at bounding box center [67, 298] width 117 height 14
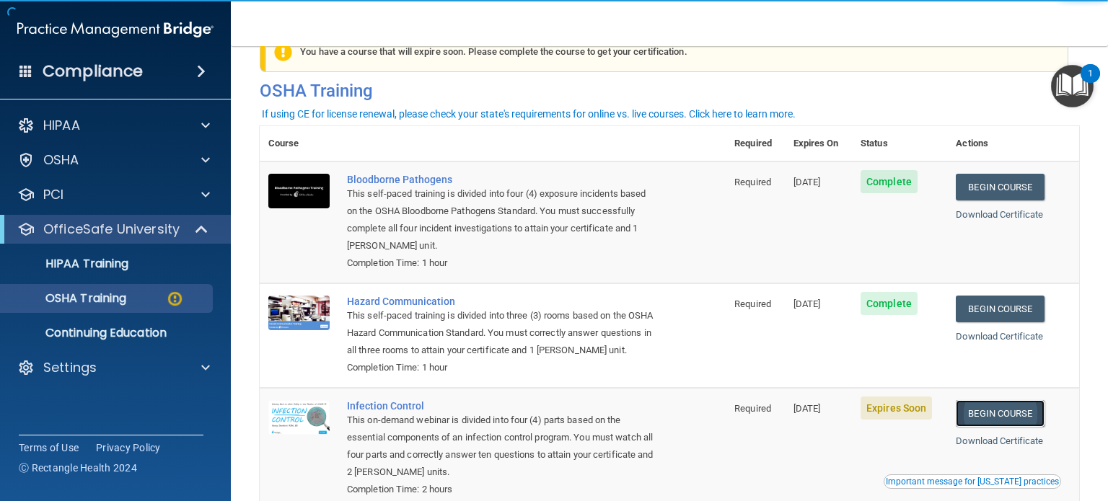
click at [993, 424] on link "Begin Course" at bounding box center [1000, 413] width 88 height 27
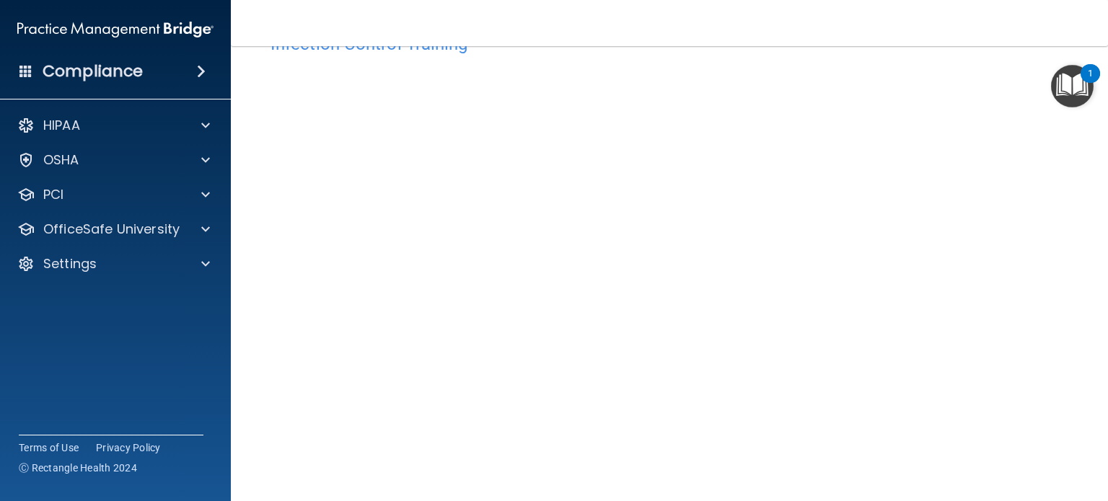
scroll to position [41, 0]
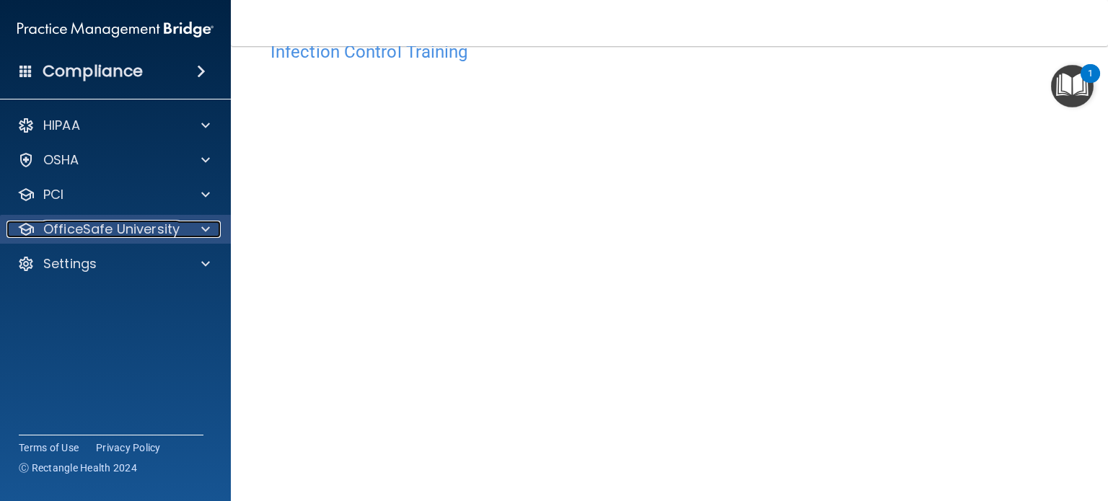
click at [78, 226] on p "OfficeSafe University" at bounding box center [111, 229] width 136 height 17
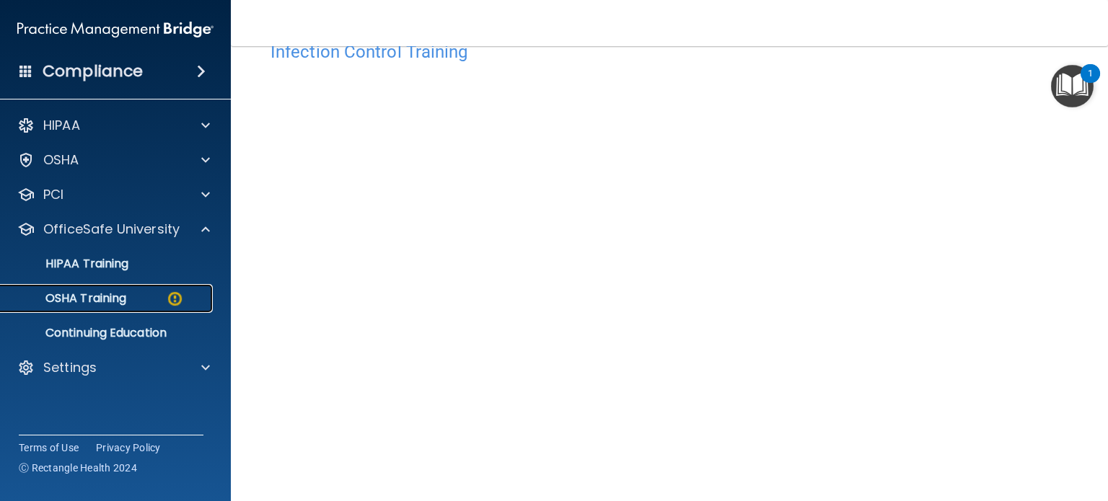
click at [90, 302] on p "OSHA Training" at bounding box center [67, 298] width 117 height 14
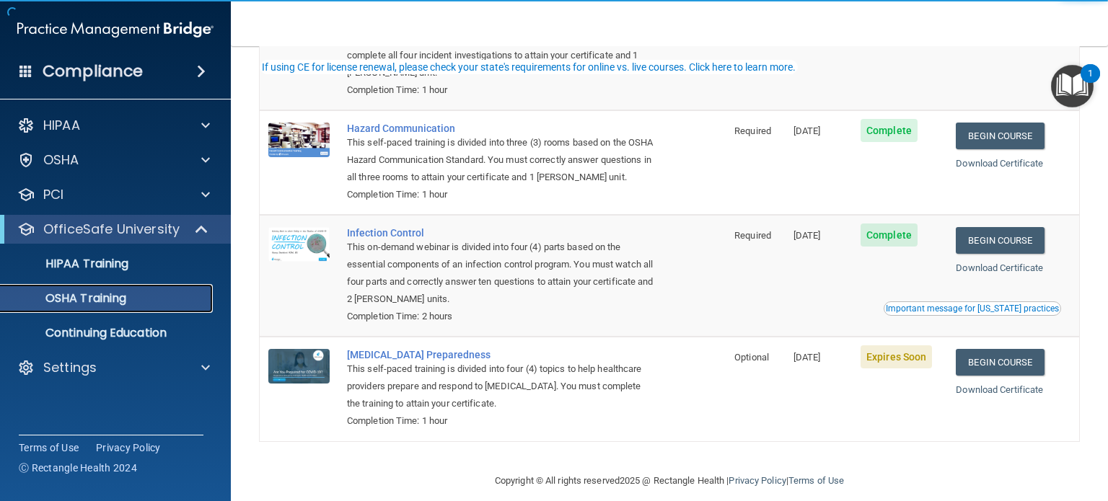
scroll to position [207, 0]
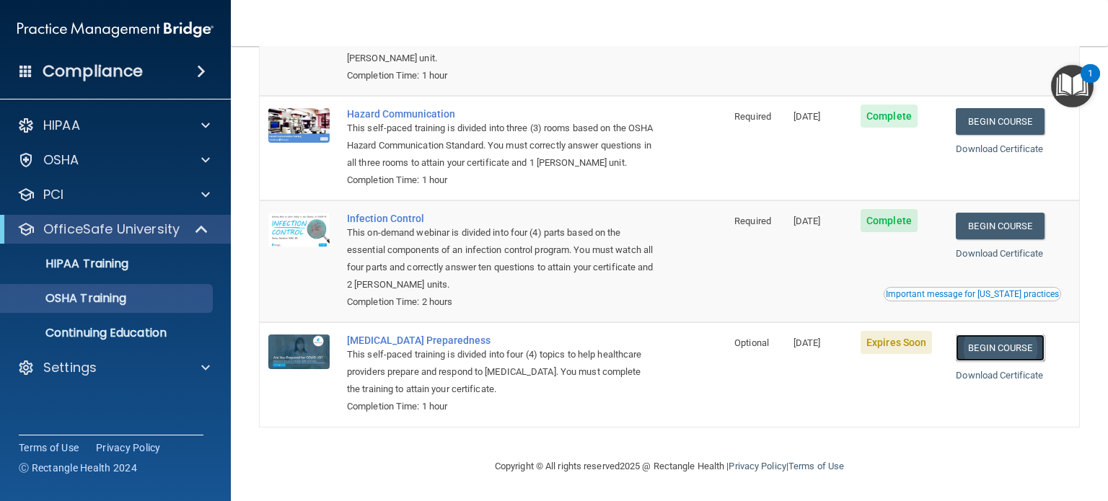
click at [995, 343] on link "Begin Course" at bounding box center [1000, 348] width 88 height 27
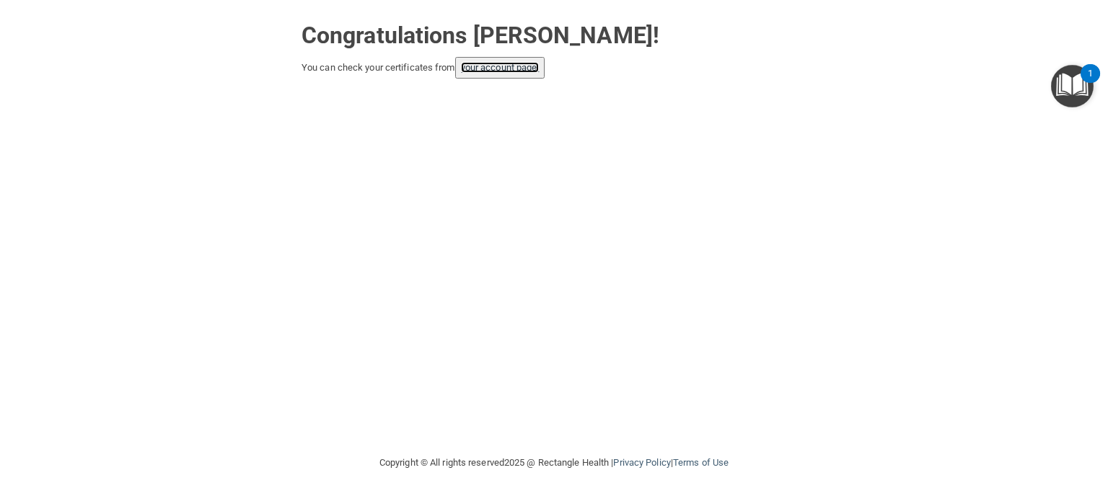
click at [526, 71] on link "your account page!" at bounding box center [500, 67] width 79 height 11
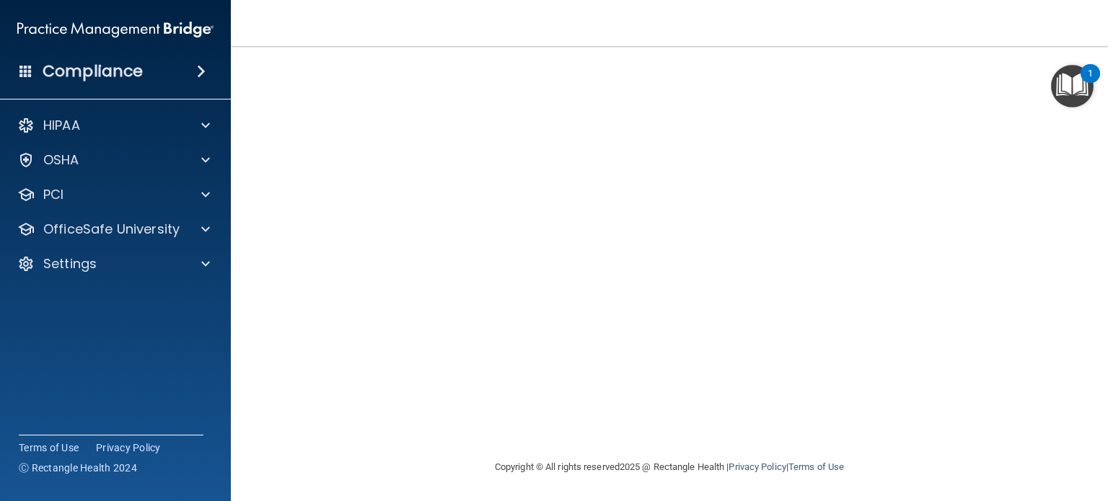
scroll to position [74, 0]
click at [1062, 343] on div "[MEDICAL_DATA] Training This course doesn’t expire until [DATE]. Are you sure y…" at bounding box center [669, 250] width 819 height 499
click at [993, 475] on footer "Copyright © All rights reserved 2025 @ Rectangle Health | Privacy Policy | Term…" at bounding box center [669, 465] width 819 height 43
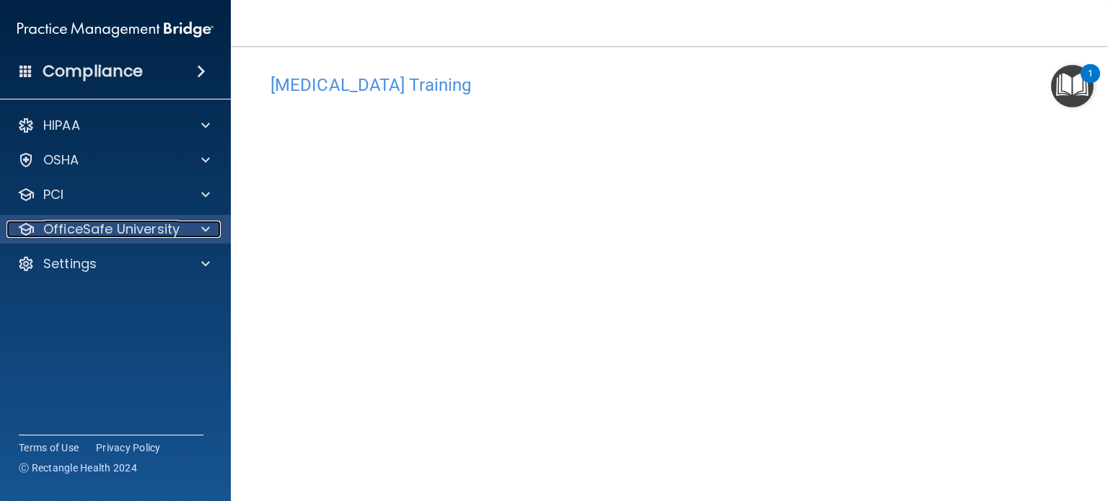
click at [175, 226] on p "OfficeSafe University" at bounding box center [111, 229] width 136 height 17
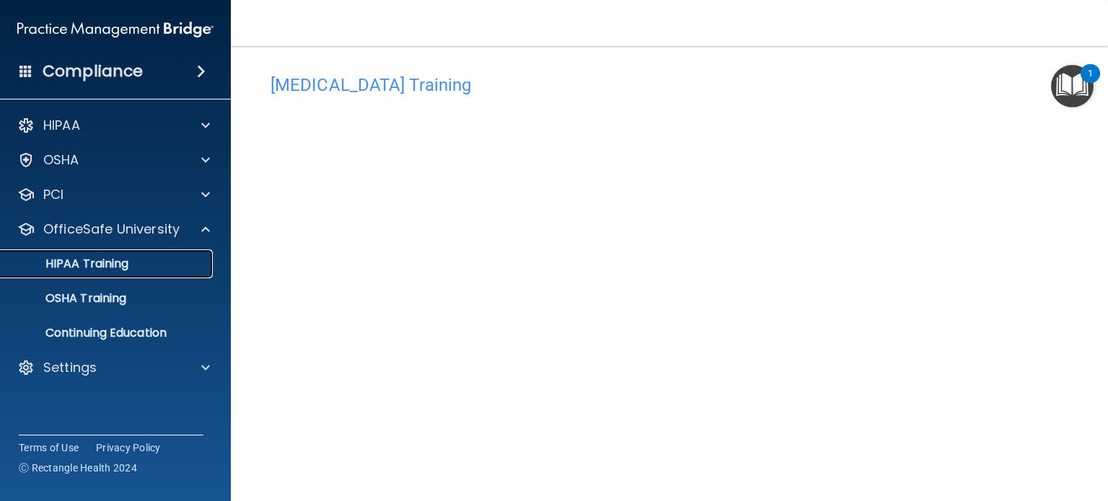
click at [136, 265] on div "HIPAA Training" at bounding box center [107, 264] width 197 height 14
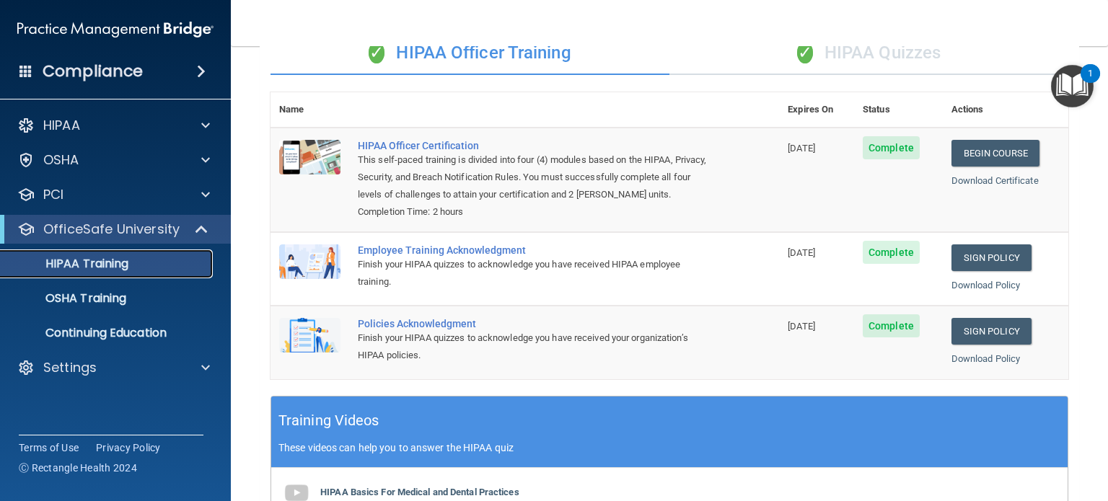
scroll to position [124, 0]
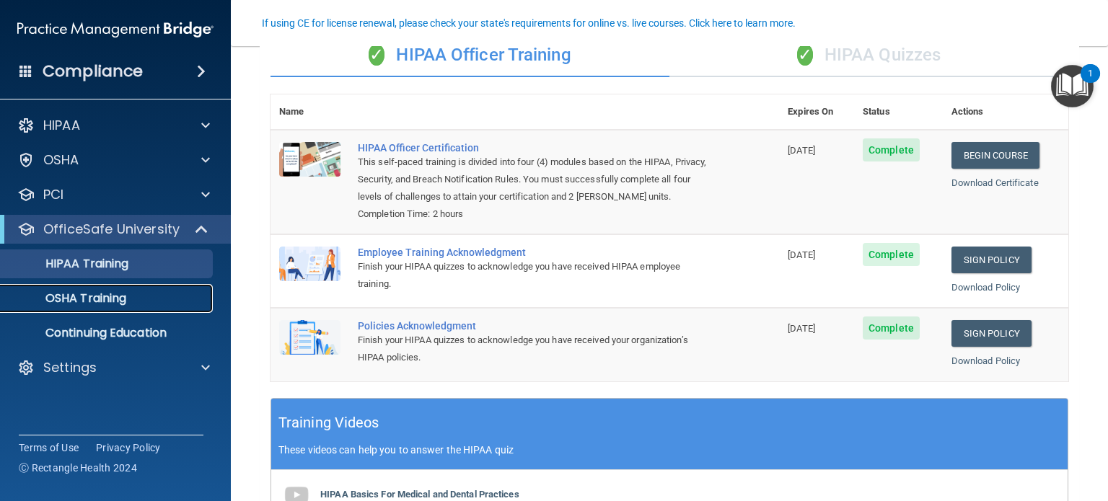
click at [118, 302] on p "OSHA Training" at bounding box center [67, 298] width 117 height 14
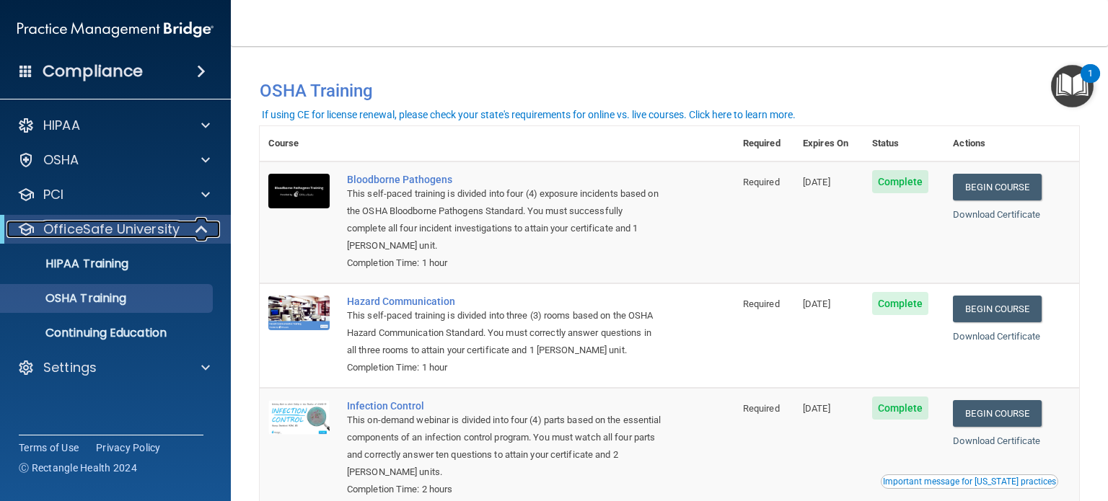
click at [178, 234] on div "OfficeSafe University" at bounding box center [95, 229] width 178 height 17
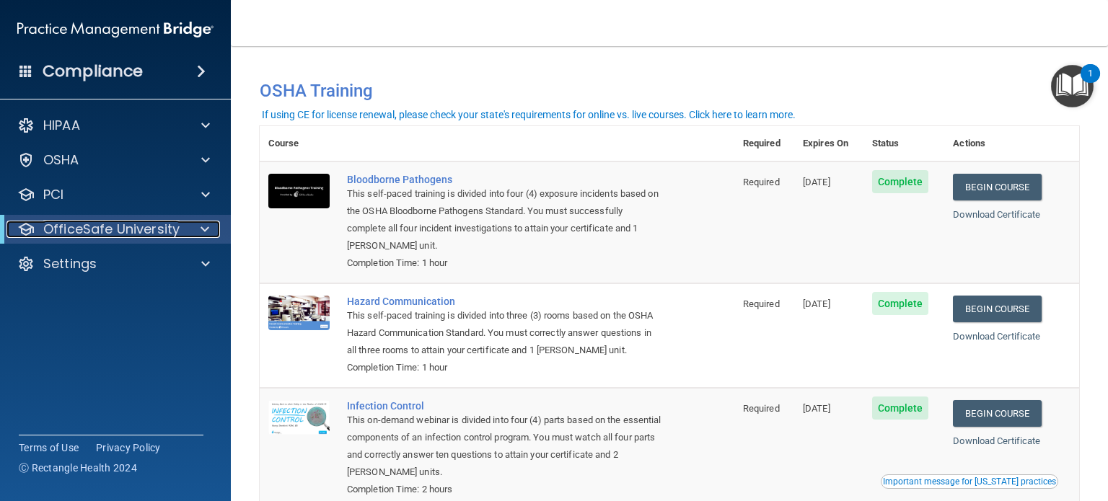
click at [205, 228] on span at bounding box center [205, 229] width 9 height 17
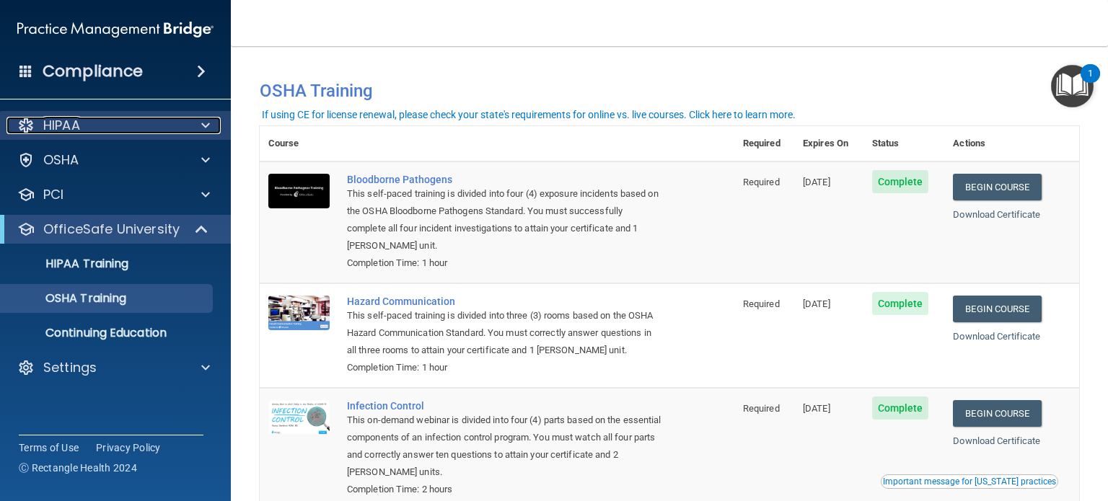
click at [205, 126] on span at bounding box center [205, 125] width 9 height 17
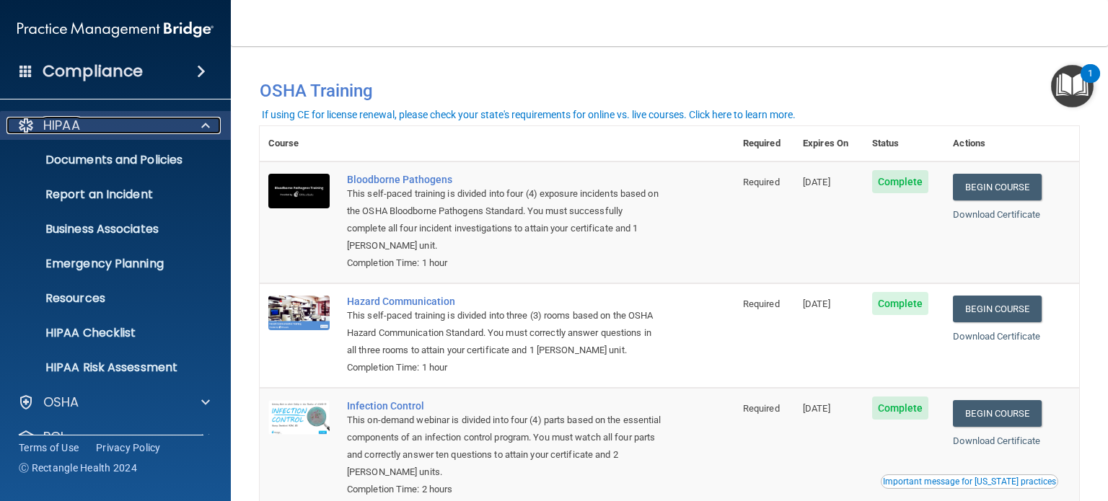
scroll to position [201, 0]
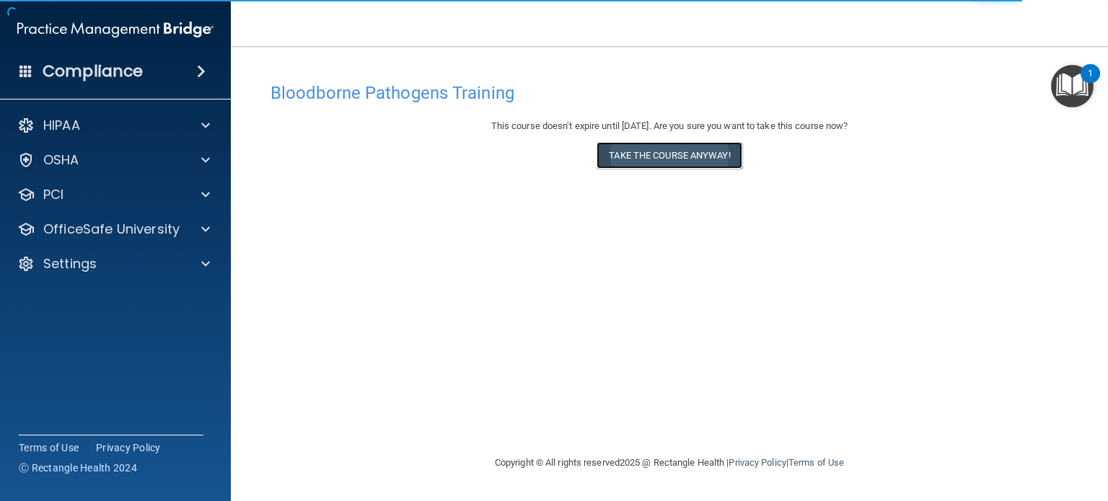
click at [652, 143] on button "Take the course anyway!" at bounding box center [669, 155] width 145 height 27
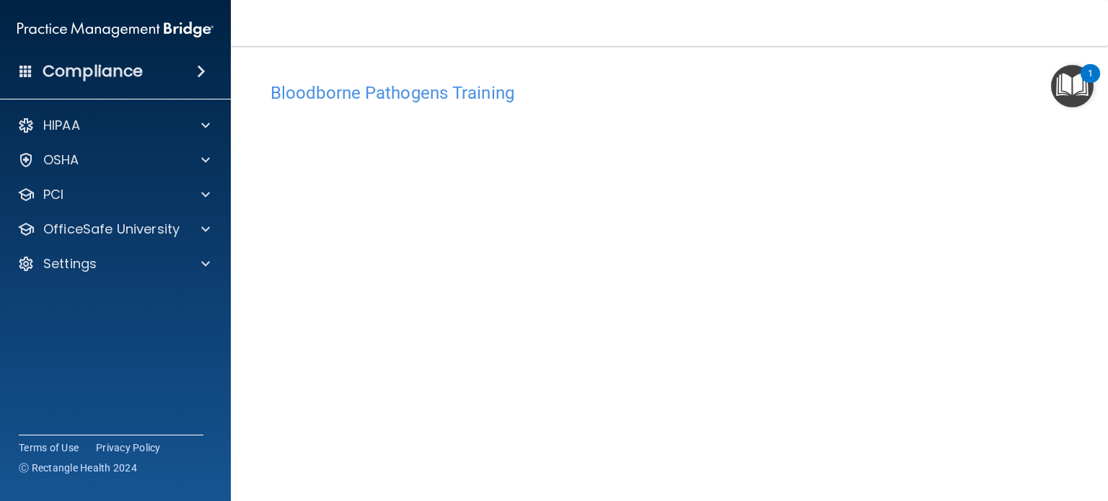
scroll to position [20, 0]
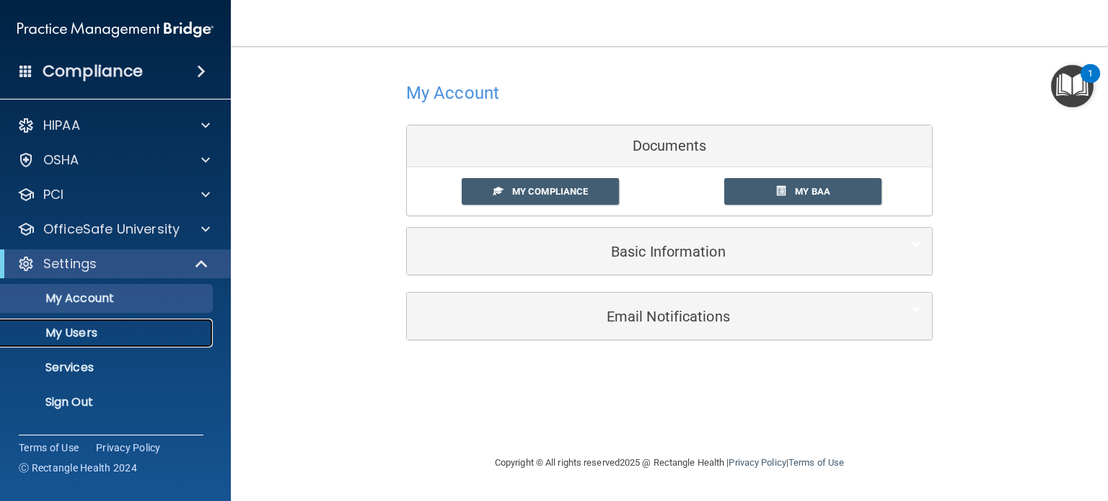
click at [78, 333] on p "My Users" at bounding box center [107, 333] width 197 height 14
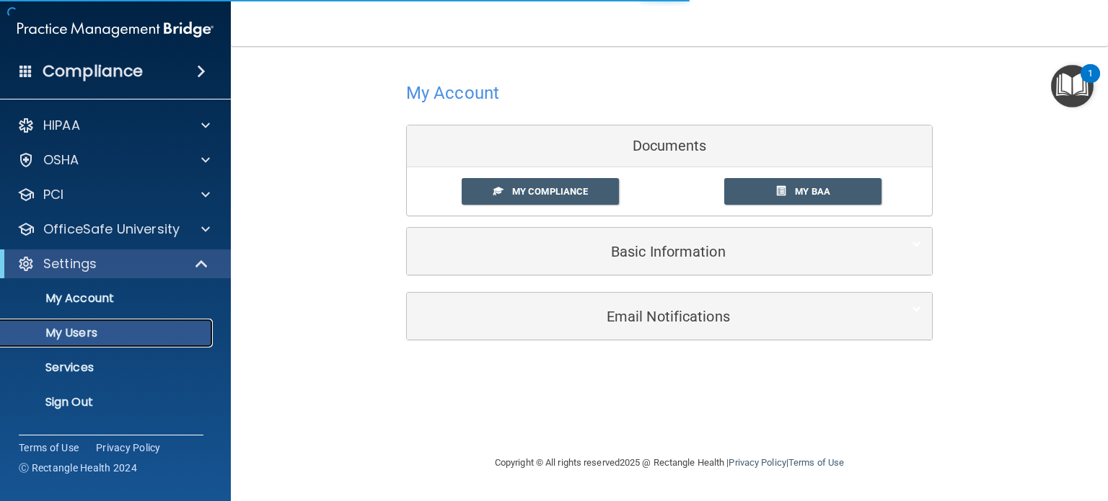
select select "20"
